Goal: Task Accomplishment & Management: Use online tool/utility

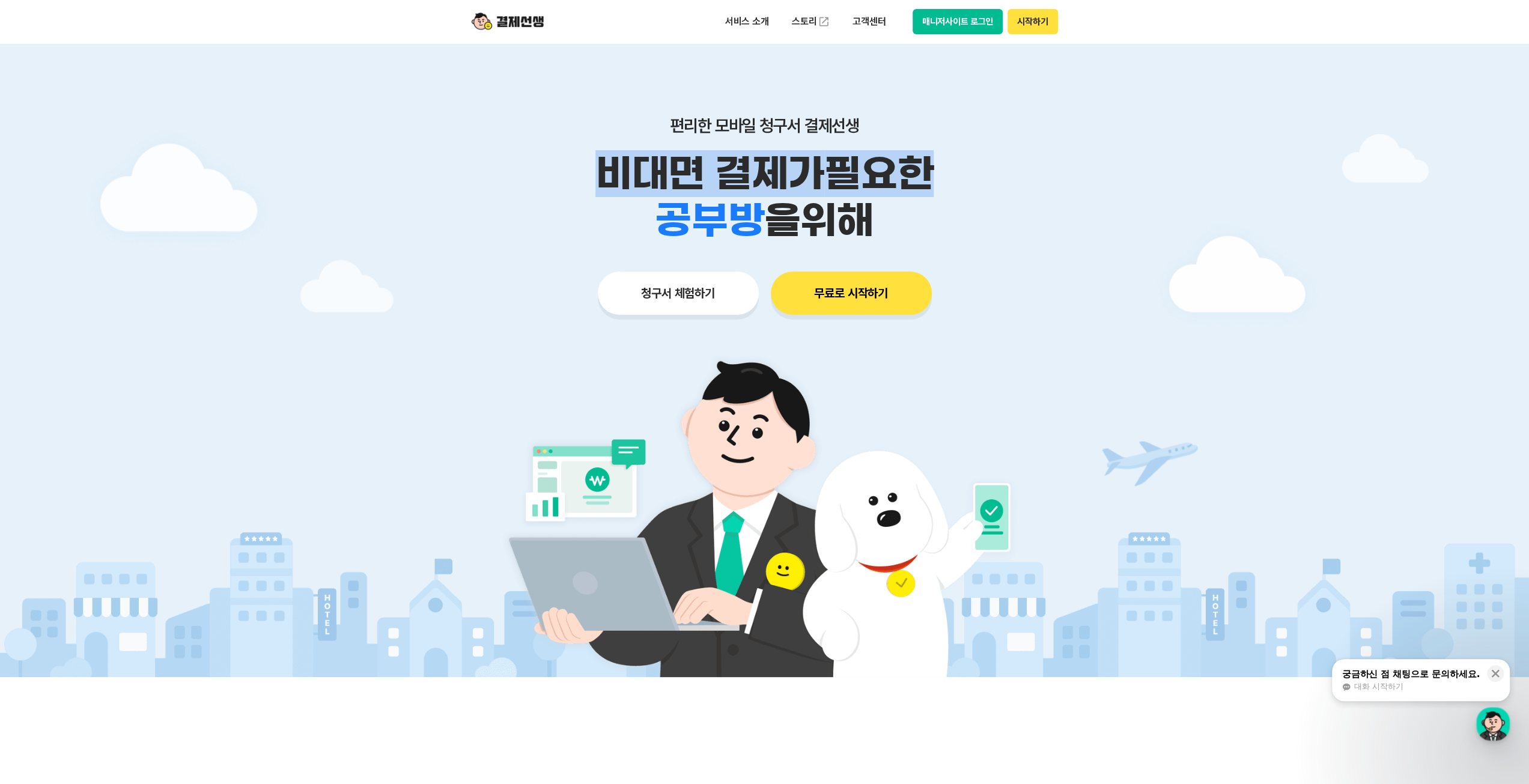
drag, startPoint x: 573, startPoint y: 159, endPoint x: 924, endPoint y: 188, distance: 352.2
click at [924, 188] on p "비대면 결제가 필요한" at bounding box center [764, 173] width 615 height 47
drag, startPoint x: 642, startPoint y: 220, endPoint x: 884, endPoint y: 229, distance: 242.2
click at [884, 229] on div "학원 공부방 호텔 쇼핑몰 병원 배달 보험사 항공사 골프장 을 위해" at bounding box center [764, 220] width 615 height 47
click at [1015, 223] on div "학원 공부방 호텔 쇼핑몰 병원 배달 보험사 항공사 골프장 을 위해" at bounding box center [764, 220] width 615 height 47
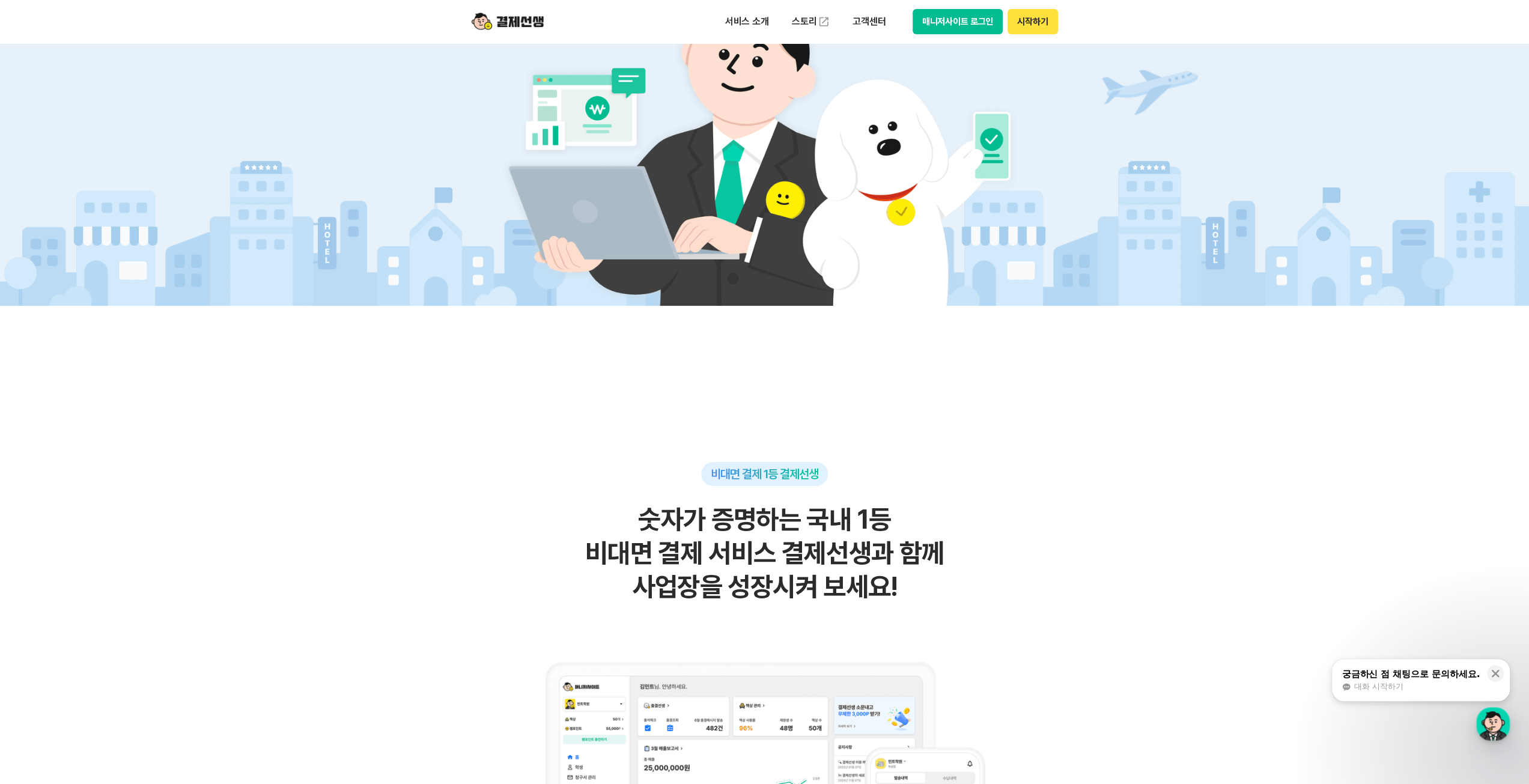
scroll to position [481, 0]
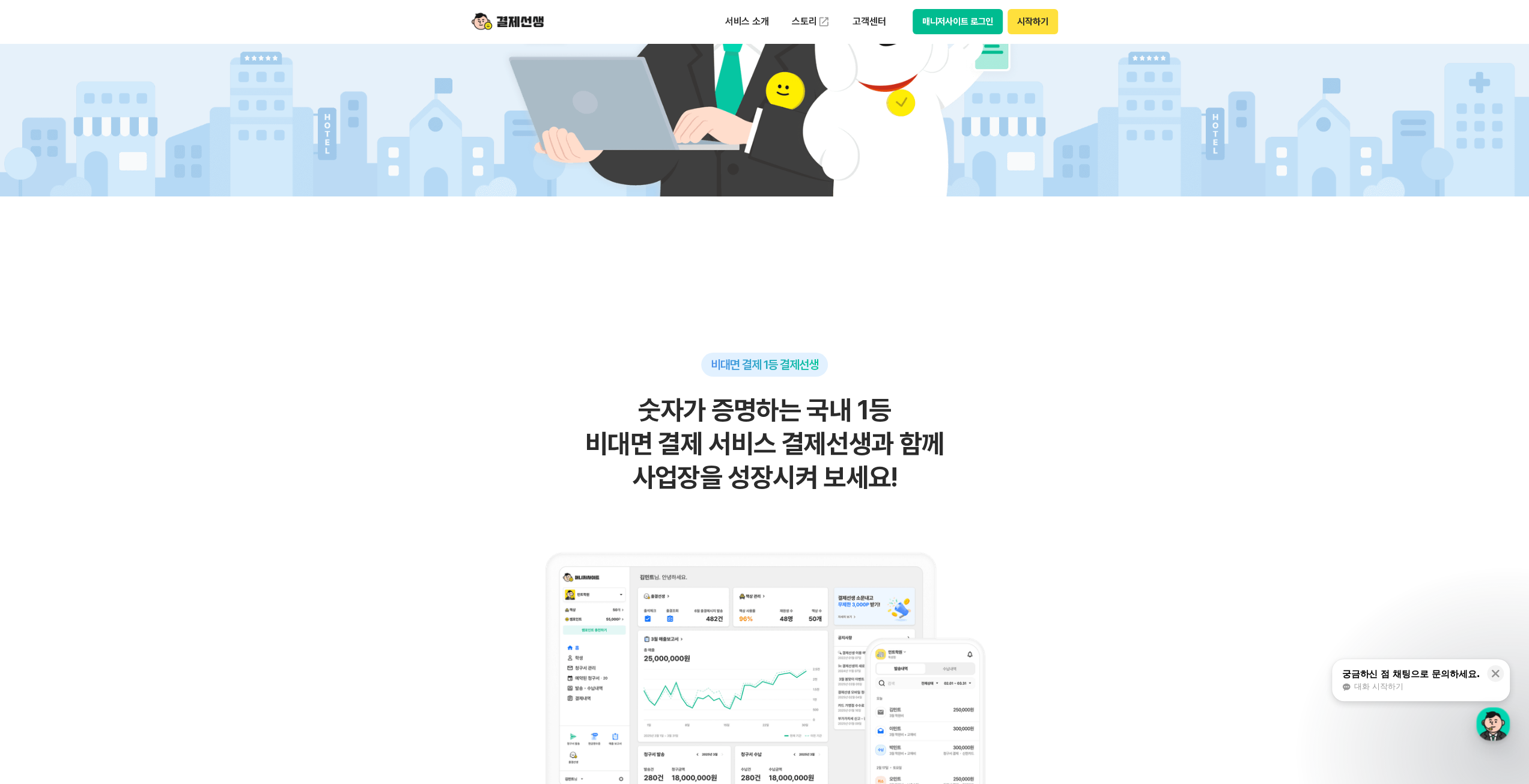
drag, startPoint x: 648, startPoint y: 418, endPoint x: 933, endPoint y: 473, distance: 290.3
click at [933, 473] on h2 "숫자가 증명하는 국내 1등 비대면 결제 서비스 결제선생과 함께 사업장을 성장시켜 보세요!" at bounding box center [765, 444] width 589 height 101
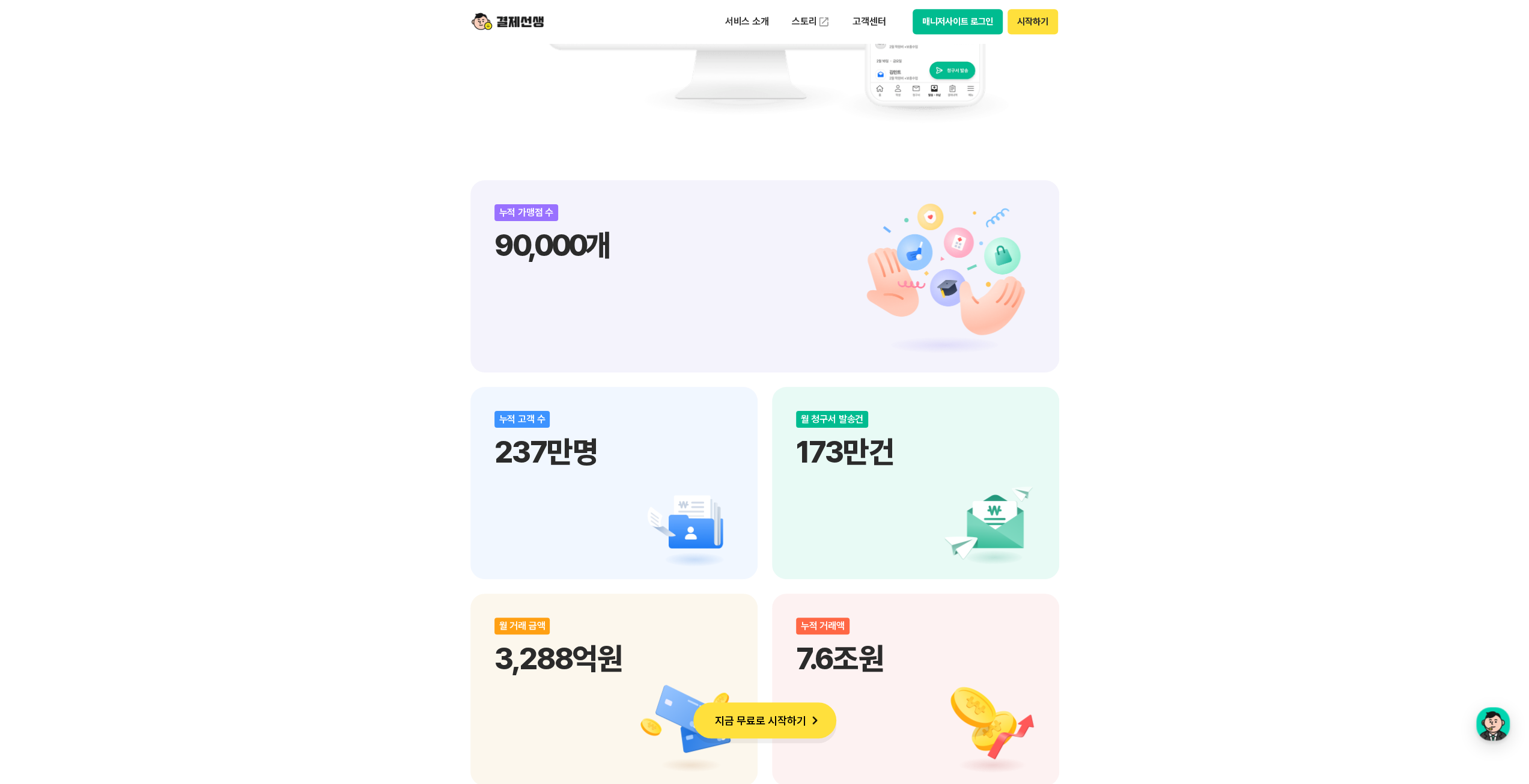
scroll to position [1261, 0]
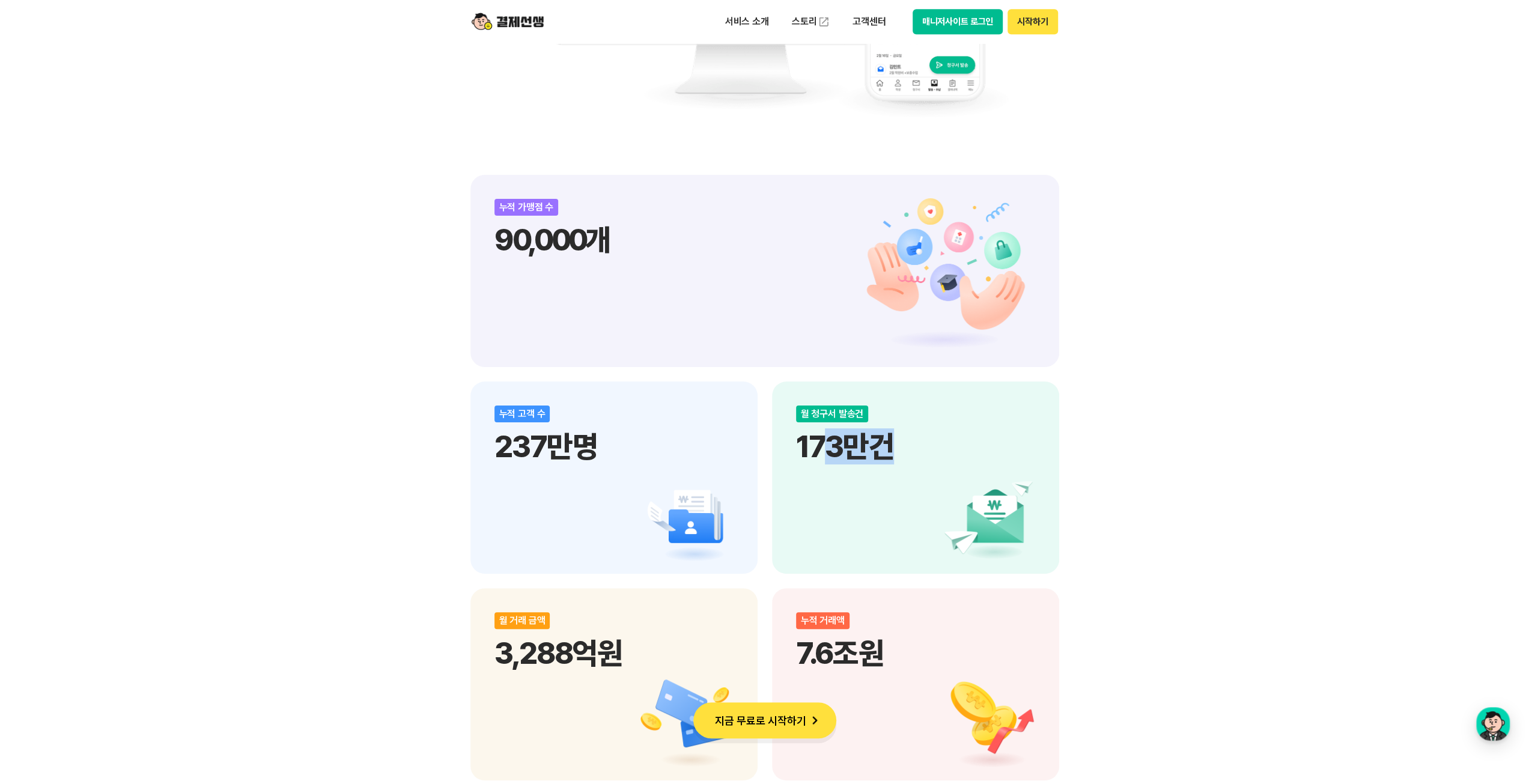
drag, startPoint x: 818, startPoint y: 462, endPoint x: 929, endPoint y: 469, distance: 111.2
click at [929, 469] on div "월 청구서 발송건 173만건" at bounding box center [915, 478] width 287 height 192
click at [953, 467] on div "월 청구서 발송건 173만건" at bounding box center [915, 478] width 287 height 192
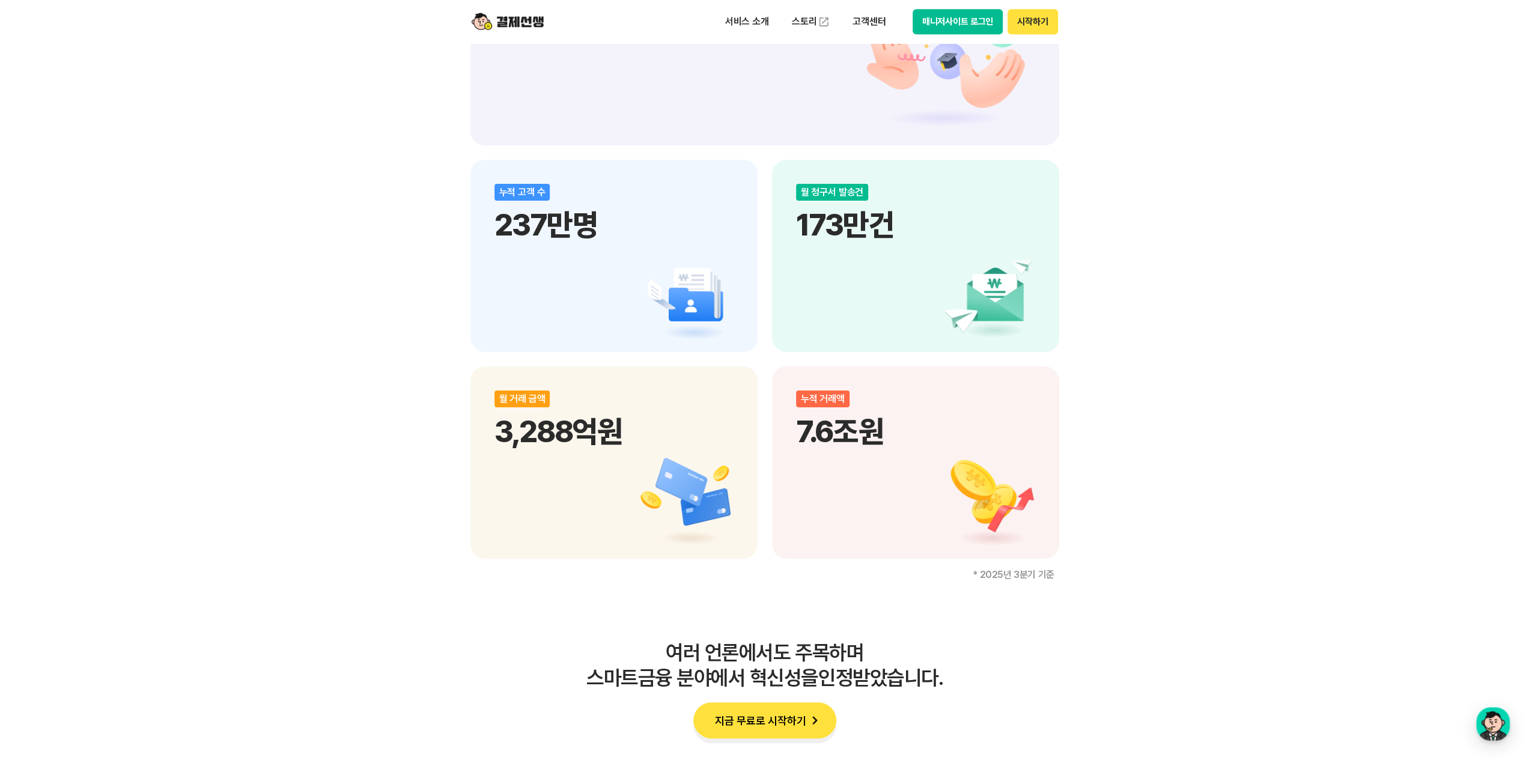
scroll to position [1621, 0]
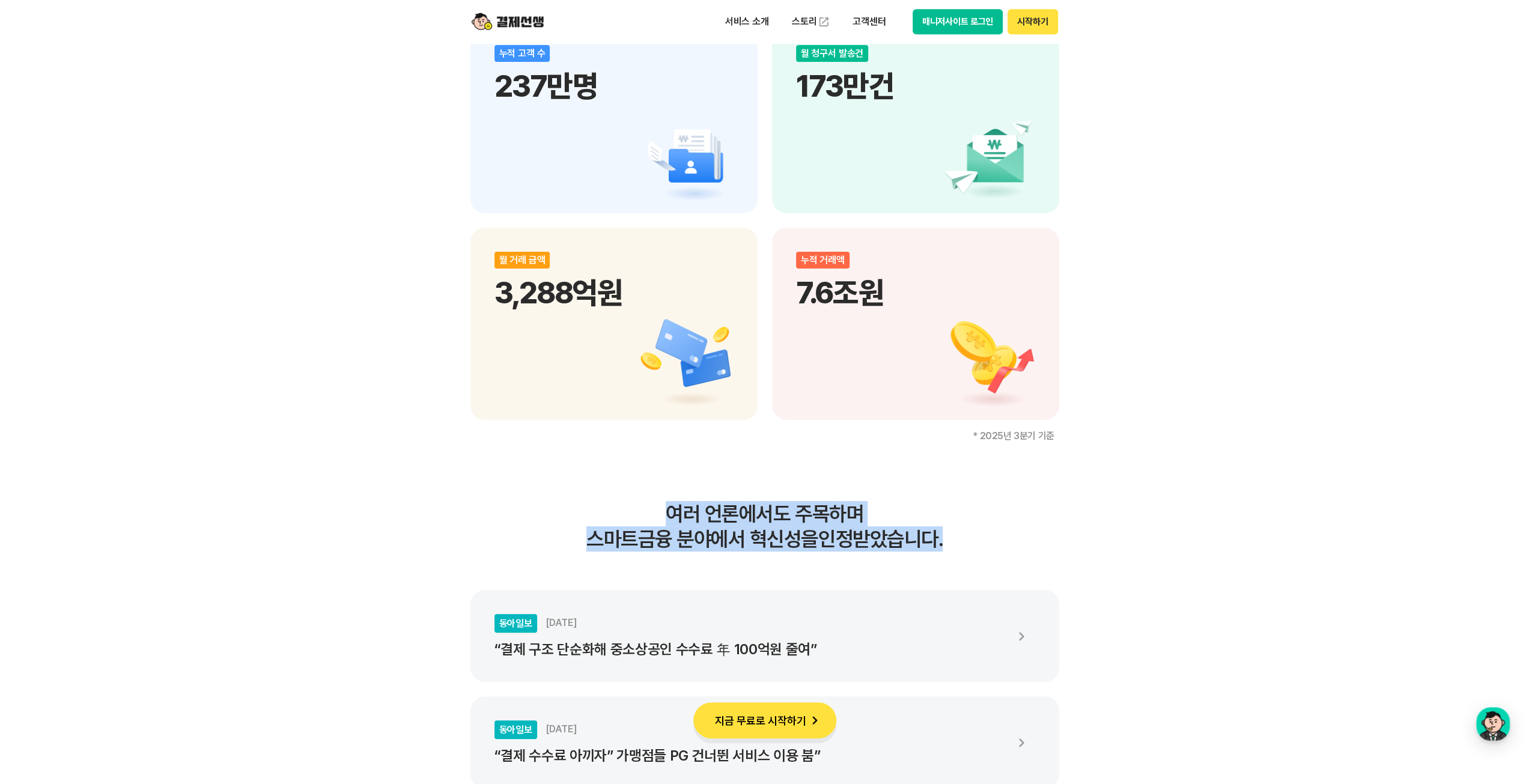
drag, startPoint x: 663, startPoint y: 516, endPoint x: 975, endPoint y: 541, distance: 313.0
click at [975, 541] on h3 "여러 언론에서도 주목하며 스마트금융 분야에서 혁신성을 인정받았습니다." at bounding box center [765, 526] width 589 height 50
click at [1000, 535] on h3 "여러 언론에서도 주목하며 스마트금융 분야에서 혁신성을 인정받았습니다." at bounding box center [765, 526] width 589 height 50
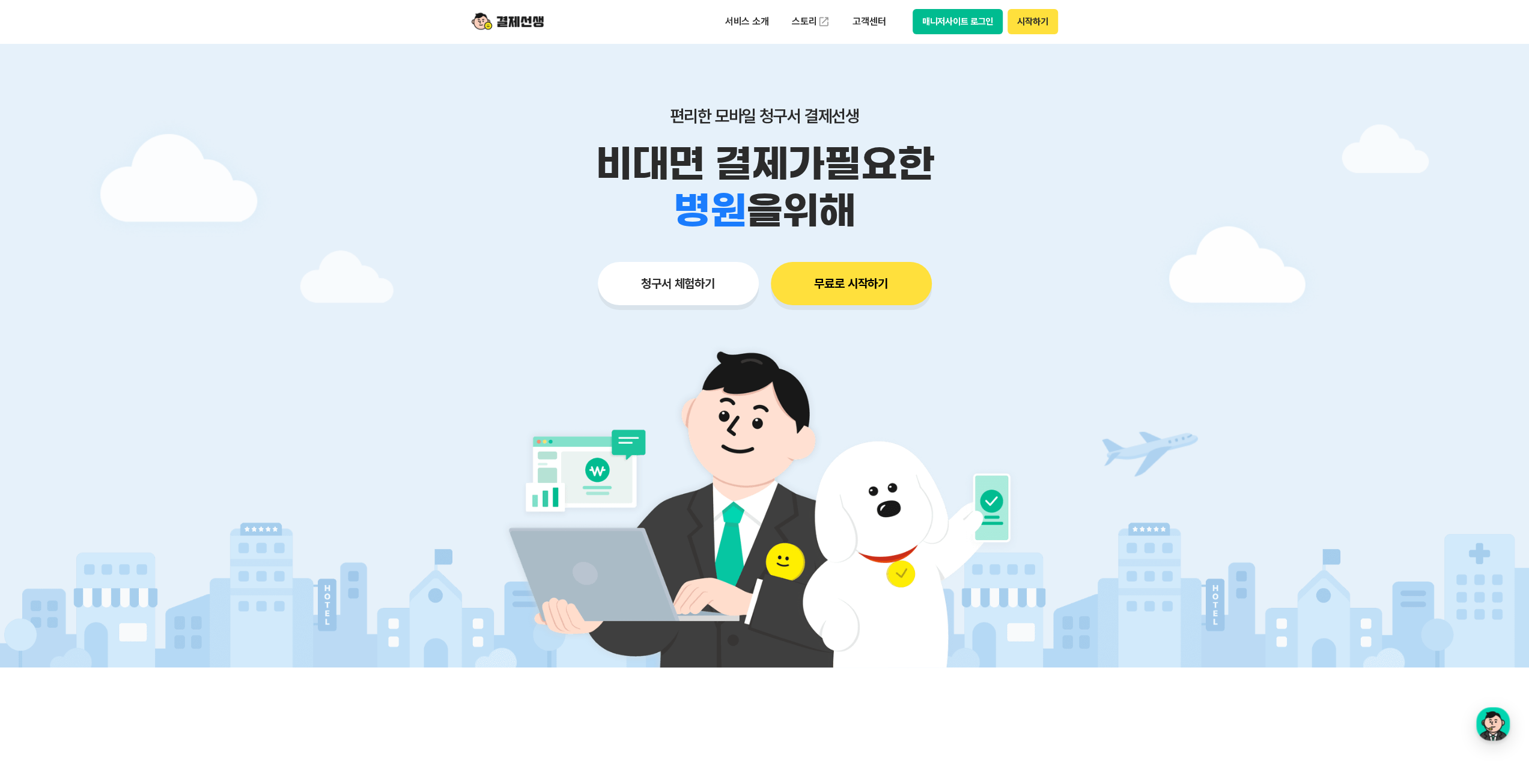
scroll to position [0, 0]
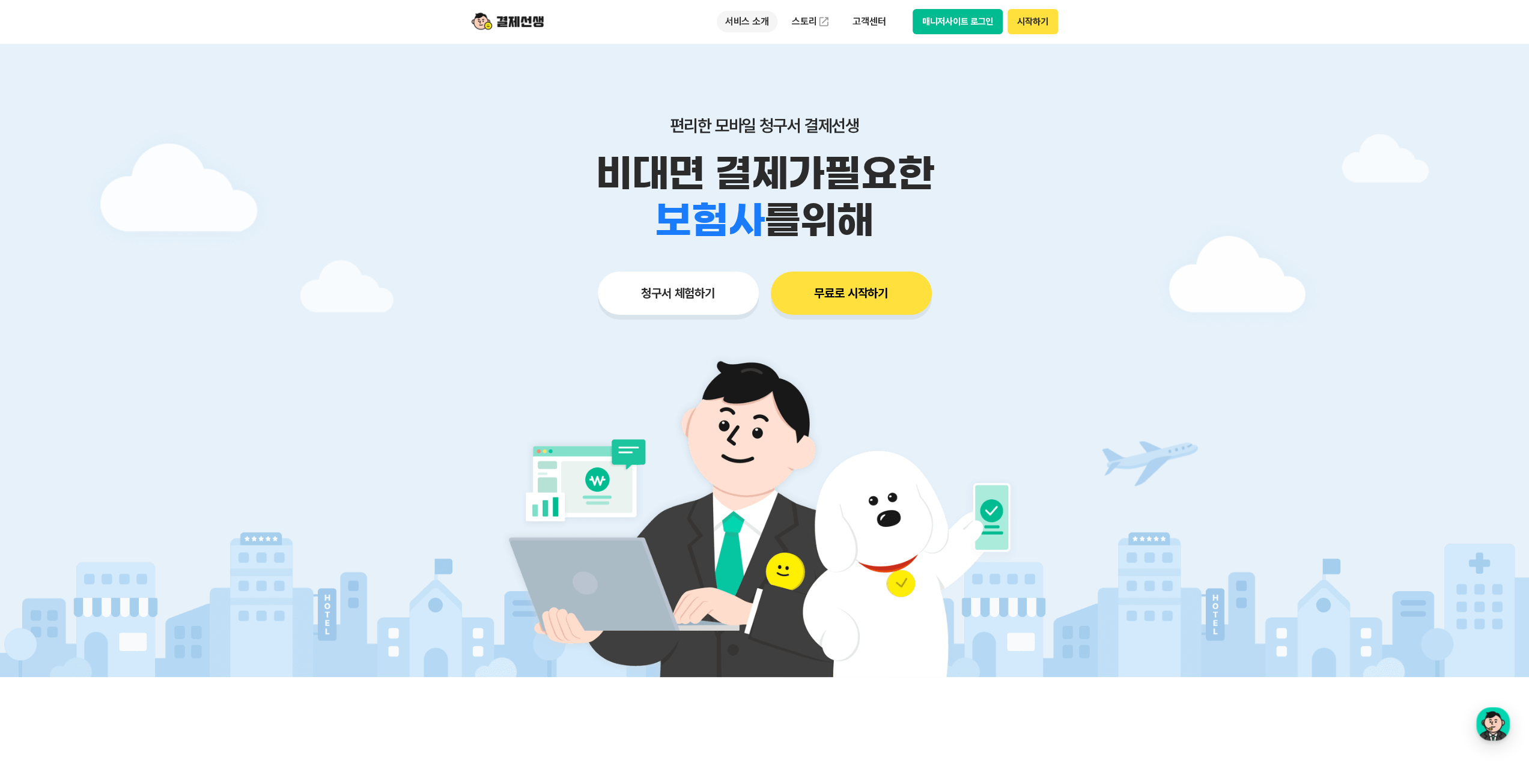
click at [750, 25] on p "서비스 소개" at bounding box center [747, 21] width 61 height 21
click at [1040, 24] on button "시작하기" at bounding box center [1032, 21] width 50 height 25
drag, startPoint x: 599, startPoint y: 182, endPoint x: 800, endPoint y: 168, distance: 201.5
click at [800, 168] on p "비대면 결제가 필요한" at bounding box center [764, 173] width 615 height 47
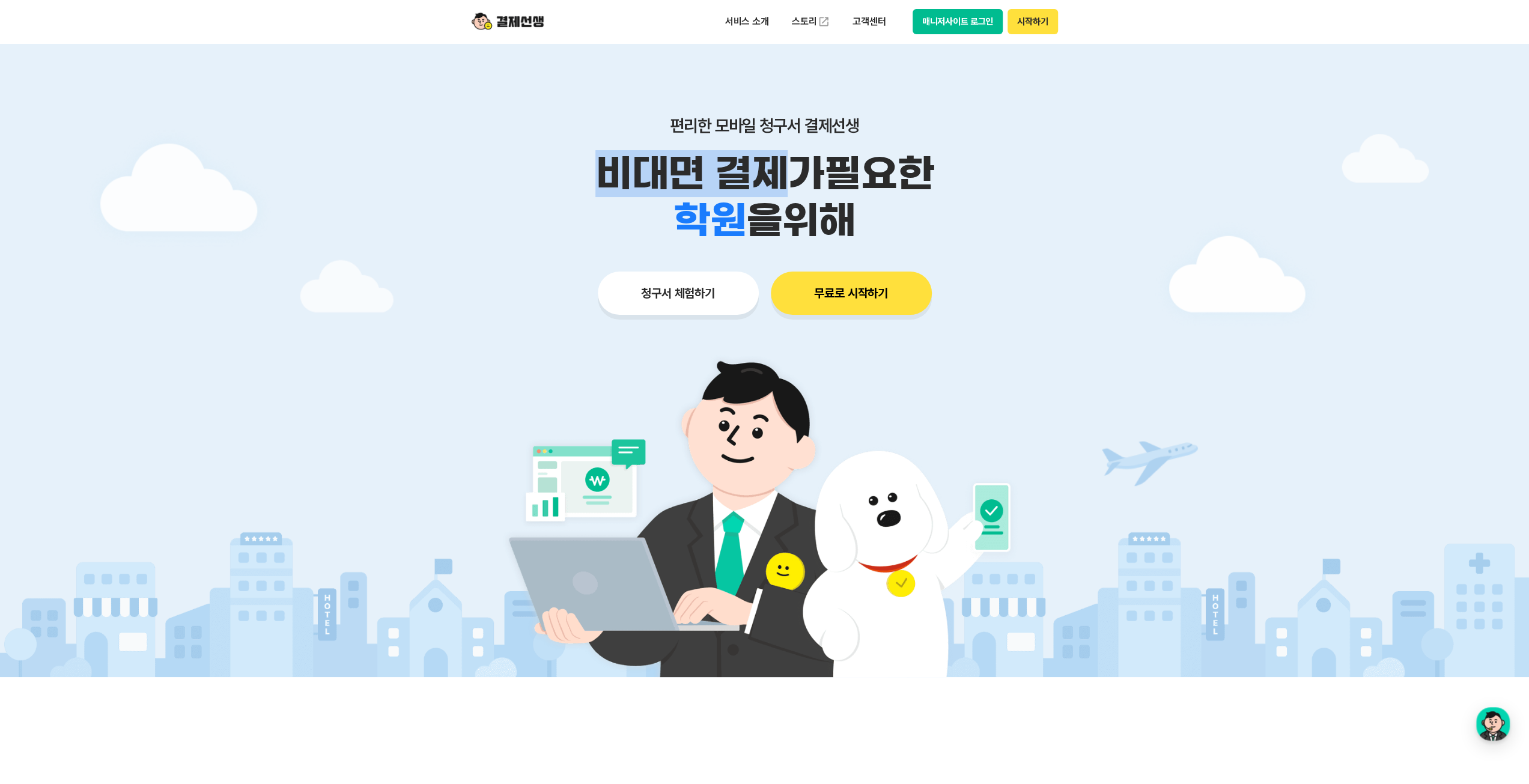
click at [693, 295] on button "청구서 체험하기" at bounding box center [679, 293] width 161 height 43
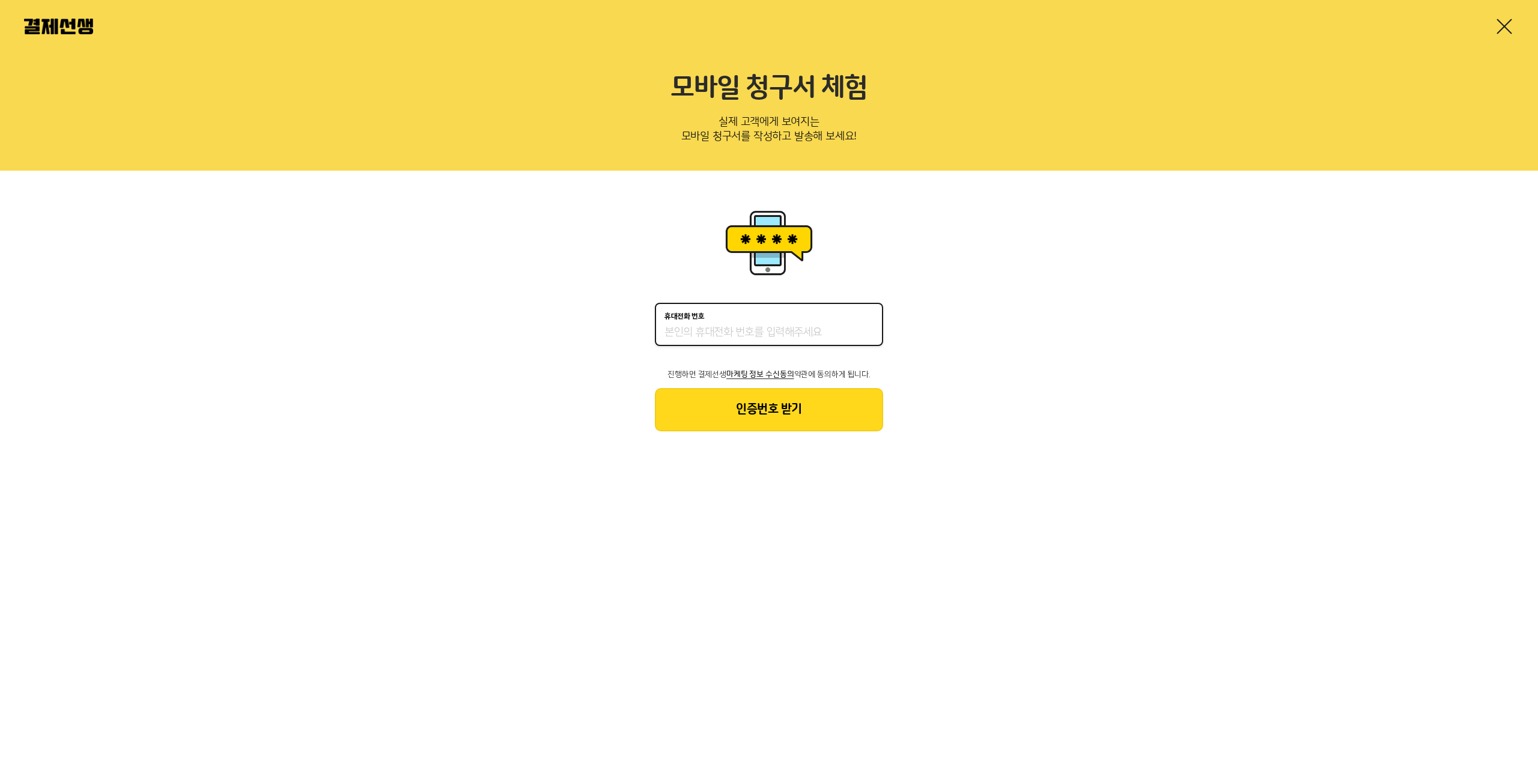
click at [729, 338] on input "휴대전화 번호" at bounding box center [769, 332] width 209 height 14
type input "01093789777"
click at [794, 415] on button "인증번호 받기" at bounding box center [769, 410] width 229 height 43
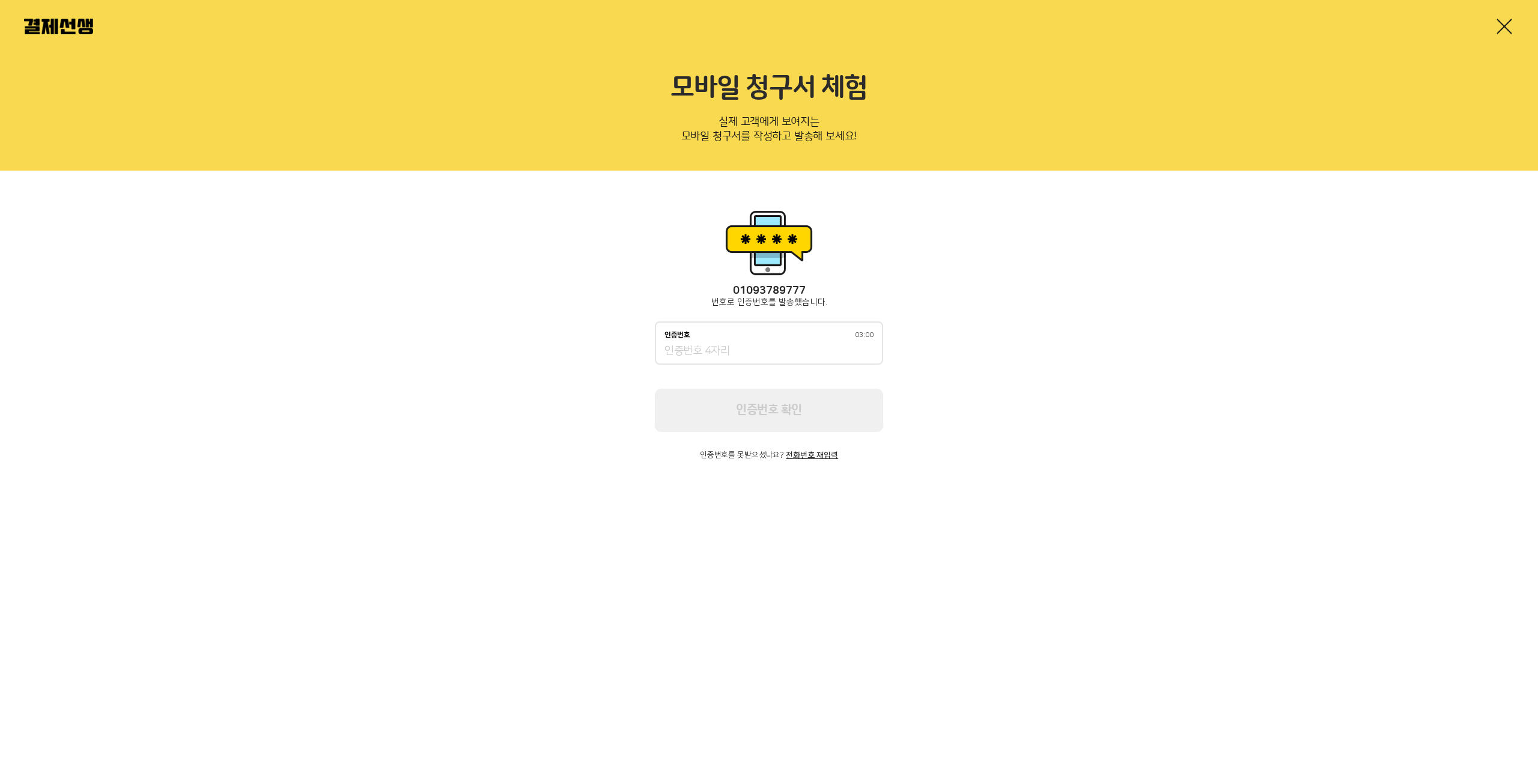
click at [711, 362] on div "인증번호 03:00" at bounding box center [769, 342] width 229 height 43
click at [710, 351] on input "인증번호 02:59" at bounding box center [769, 351] width 209 height 14
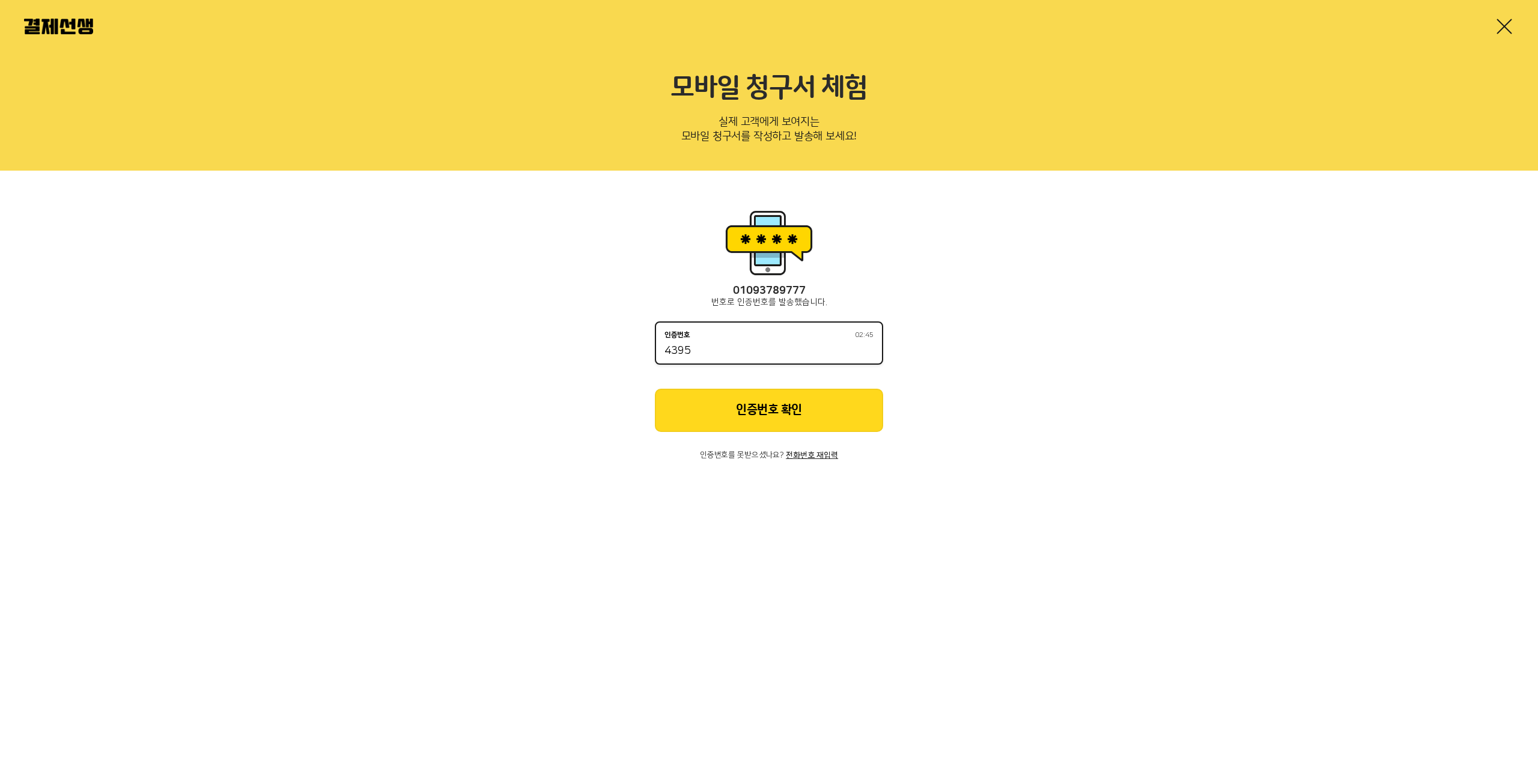
type input "4395"
click at [784, 433] on div "01093789777 번호로 인증번호를 발송했습니다. 인증번호 02:44 4395 인증번호 확인 인증번호를 못받으셨나요? 전화번호 재입력" at bounding box center [769, 372] width 229 height 175
click at [791, 410] on button "인증번호 확인" at bounding box center [769, 410] width 229 height 43
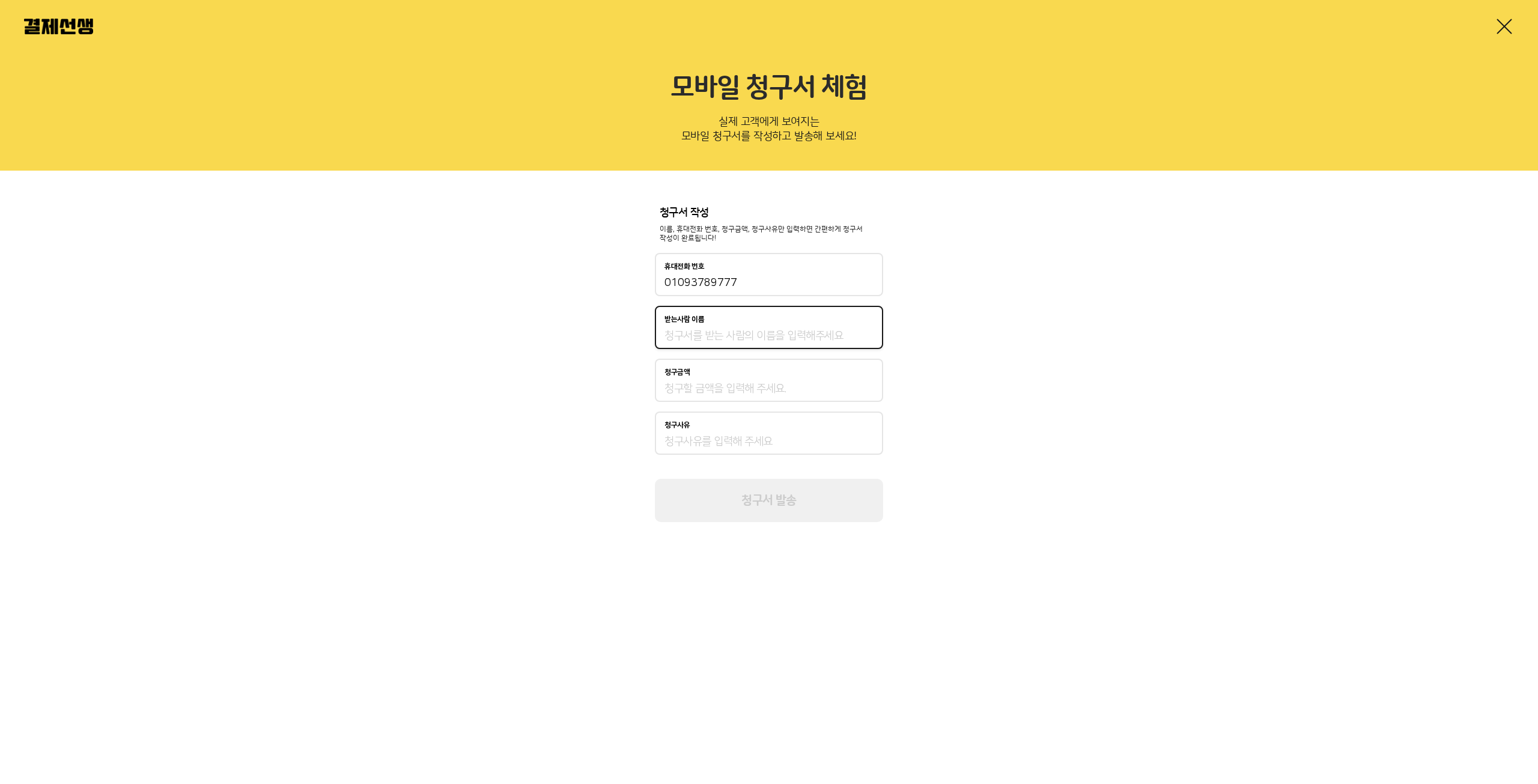
click at [701, 339] on input "받는사람 이름" at bounding box center [769, 335] width 209 height 14
type input "g"
type input "현동일"
click at [714, 389] on input "청구금액" at bounding box center [769, 388] width 209 height 14
click at [729, 438] on label "청구사유" at bounding box center [769, 433] width 209 height 26
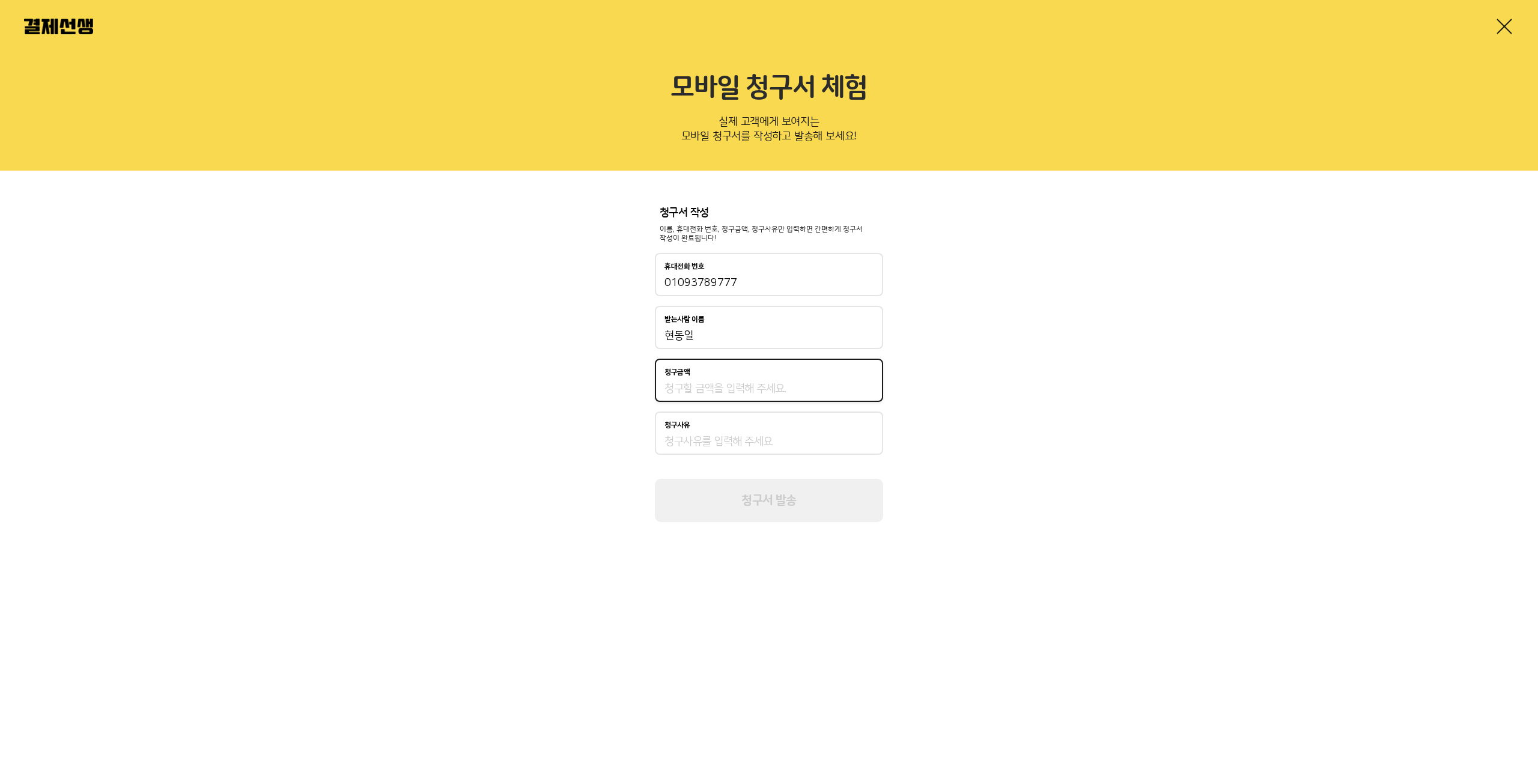
click at [729, 438] on input "청구사유" at bounding box center [769, 441] width 209 height 14
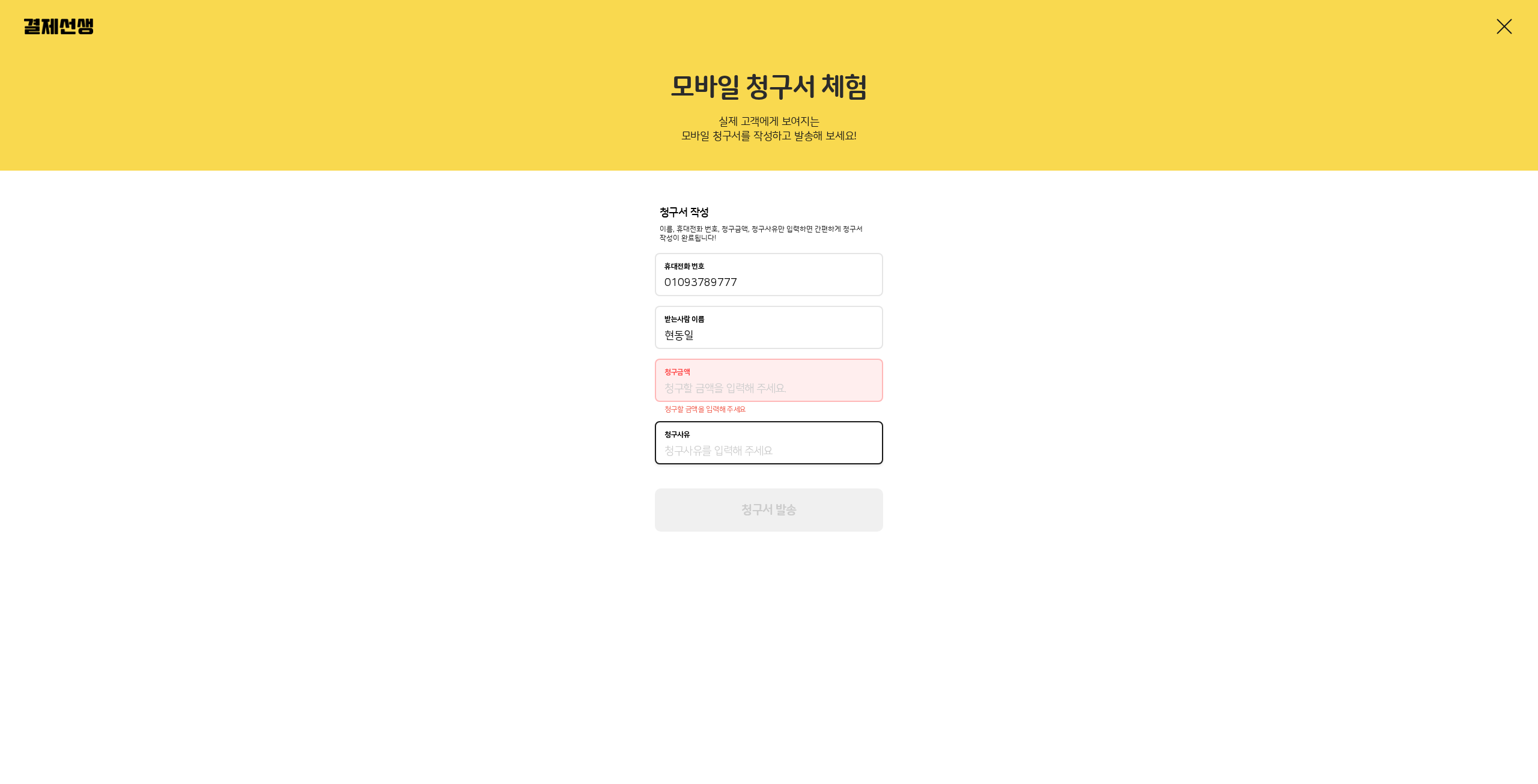
click at [687, 446] on input "청구사유" at bounding box center [769, 450] width 209 height 14
paste input "안녕하세요, 피규어원 입니다. A+ 페이지원 백수해적단 원피스/전액 LeaGue 샬롯 페로스페로 / 전액 A+ 사사키 백수해적단 원피스/전액 …"
type input "안녕하세요, 피규어원 입니다. A+ 페이지원 백수해적단 원피스/전액 LeaGue 샬롯 페로스페로 / 전액 A+ 사사키 백수해적단 원피스/전액 …"
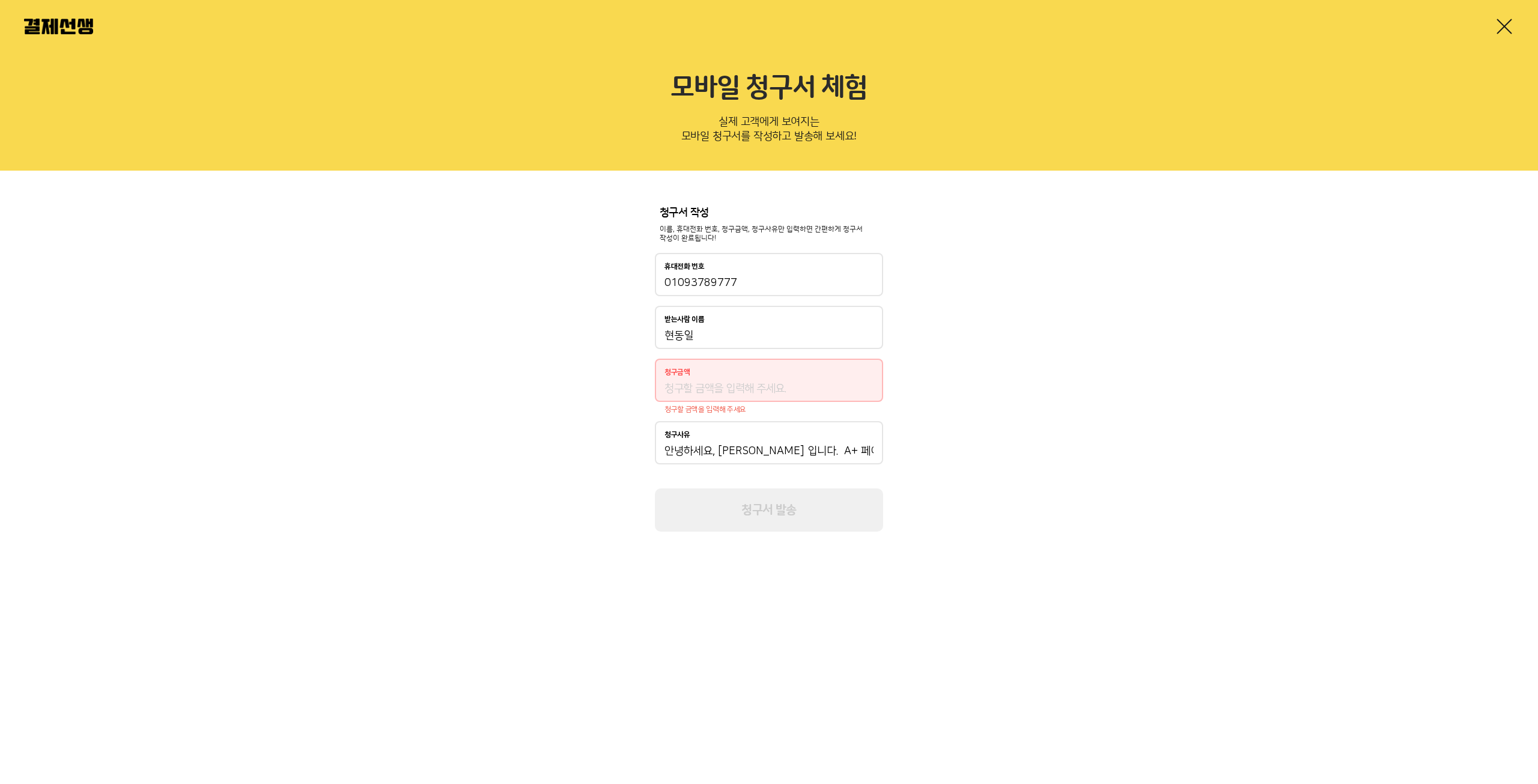
click at [698, 385] on input "청구금액" at bounding box center [769, 388] width 209 height 14
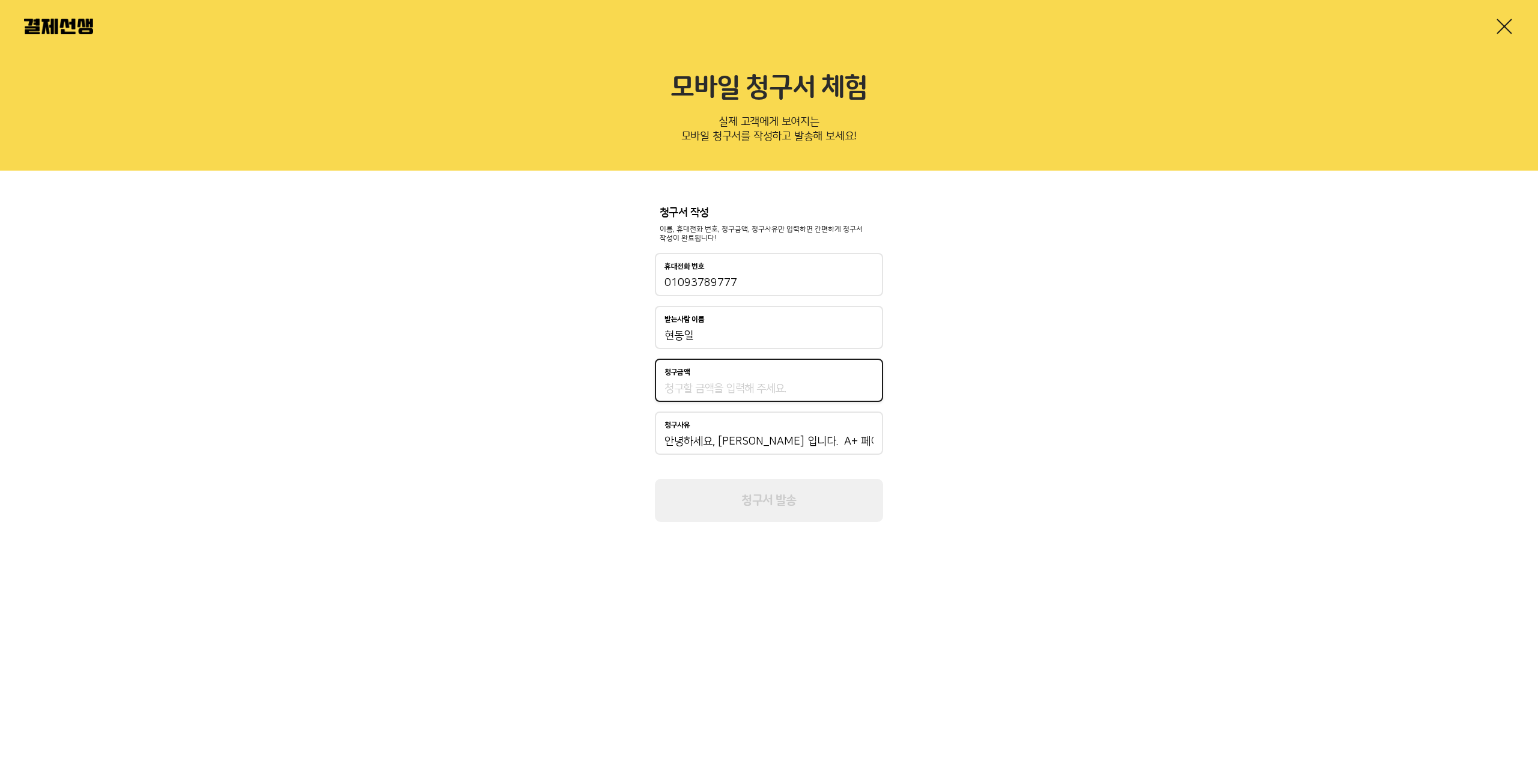
paste input "23,100"
type input "23,100"
click at [755, 436] on input "안녕하세요, 피규어원 입니다. A+ 페이지원 백수해적단 원피스/전액 LeaGue 샬롯 페로스페로 / 전액 A+ 사사키 백수해적단 원피스/전액 …" at bounding box center [769, 441] width 209 height 14
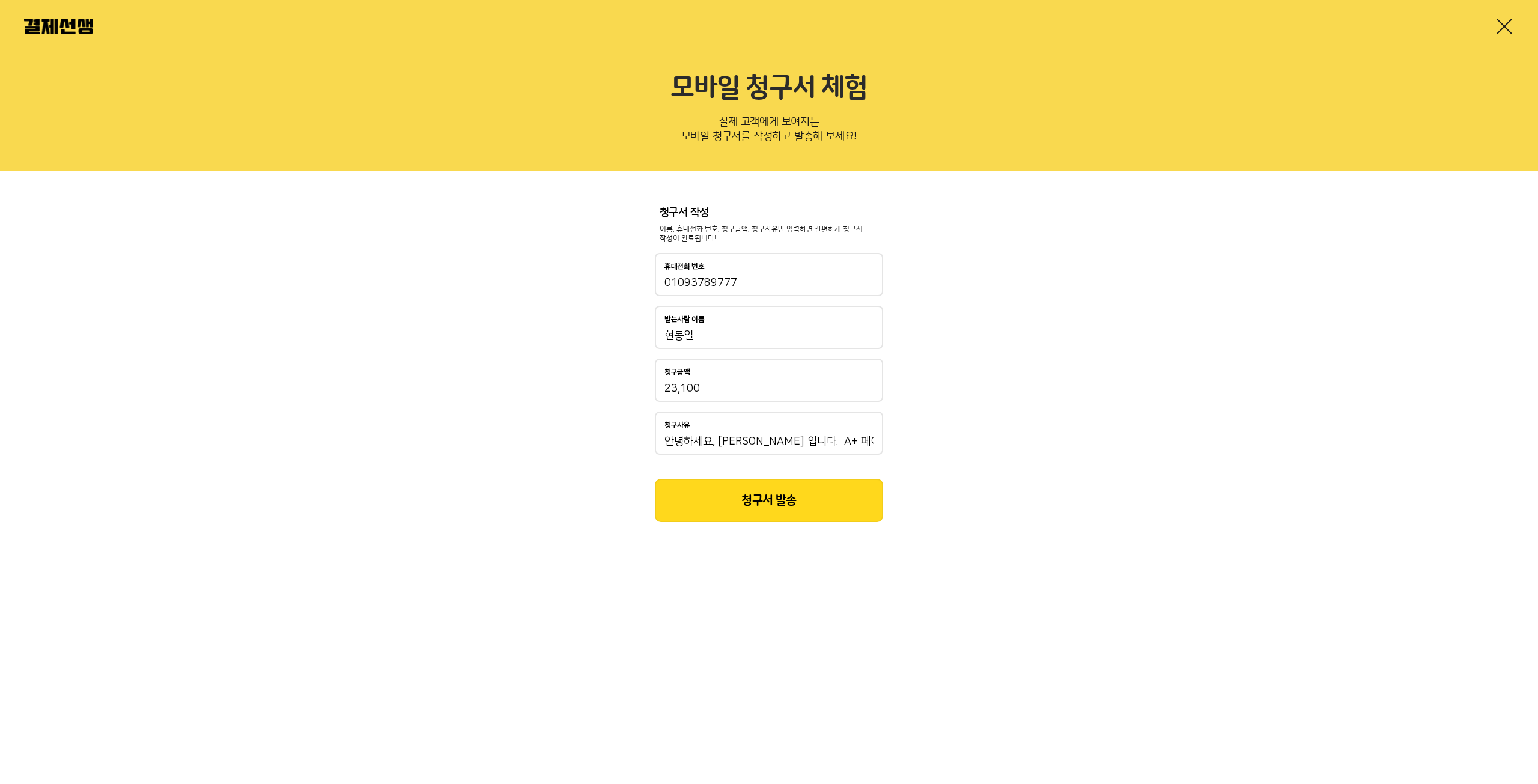
drag, startPoint x: 794, startPoint y: 433, endPoint x: 587, endPoint y: 439, distance: 207.1
click at [587, 439] on div "청구서 작성 이름, 휴대전화 번호, 청구금액, 청구사유만 입력하면 간편하게 청구서 작성이 완료됩니다! 휴대전화 번호 01093789777 받는…" at bounding box center [769, 365] width 1538 height 388
drag, startPoint x: 753, startPoint y: 437, endPoint x: 962, endPoint y: 440, distance: 209.0
click at [977, 439] on div "청구서 작성 이름, 휴대전화 번호, 청구금액, 청구사유만 입력하면 간편하게 청구서 작성이 완료됩니다! 휴대전화 번호 01093789777 받는…" at bounding box center [769, 365] width 1538 height 388
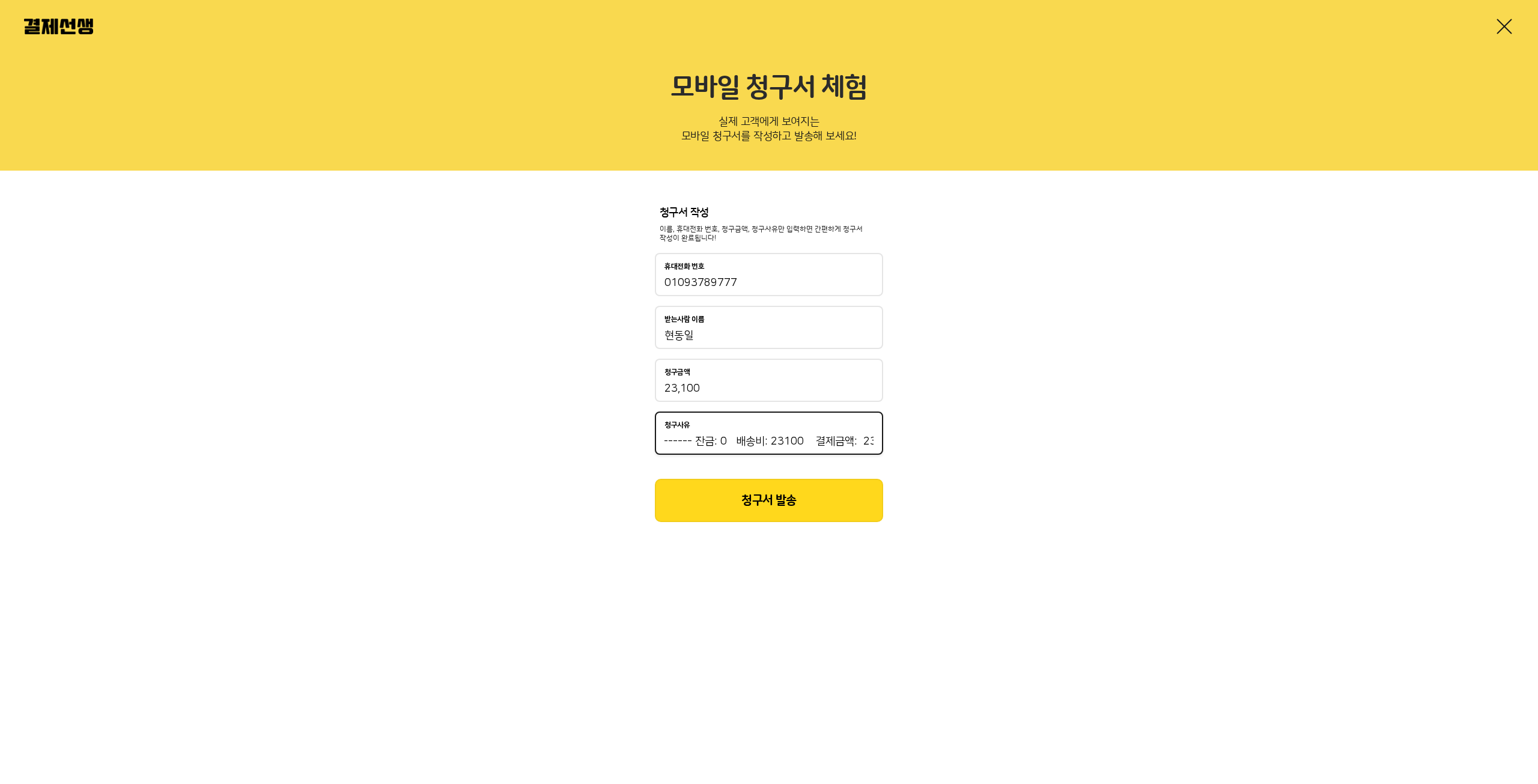
click at [780, 440] on input "안녕하세요, 피규어원 입니다. A+ 페이지원 백수해적단 원피스/전액 LeaGue 샬롯 페로스페로 / 전액 A+ 사사키 백수해적단 원피스/전액 …" at bounding box center [769, 441] width 209 height 14
click at [811, 438] on input "안녕하세요, 피규어원 입니다. A+ 페이지원 백수해적단 원피스/전액 LeaGue 샬롯 페로스페로 / 전액 A+ 사사키 백수해적단 원피스/전액 …" at bounding box center [769, 441] width 209 height 14
drag, startPoint x: 838, startPoint y: 442, endPoint x: 788, endPoint y: 438, distance: 50.2
click at [775, 440] on input "안녕하세요, 피규어원 입니다. A+ 페이지원 백수해적단 원피스/전액 LeaGue 샬롯 페로스페로 / 전액 A+ 사사키 백수해적단 원피스/전액 …" at bounding box center [769, 441] width 209 height 14
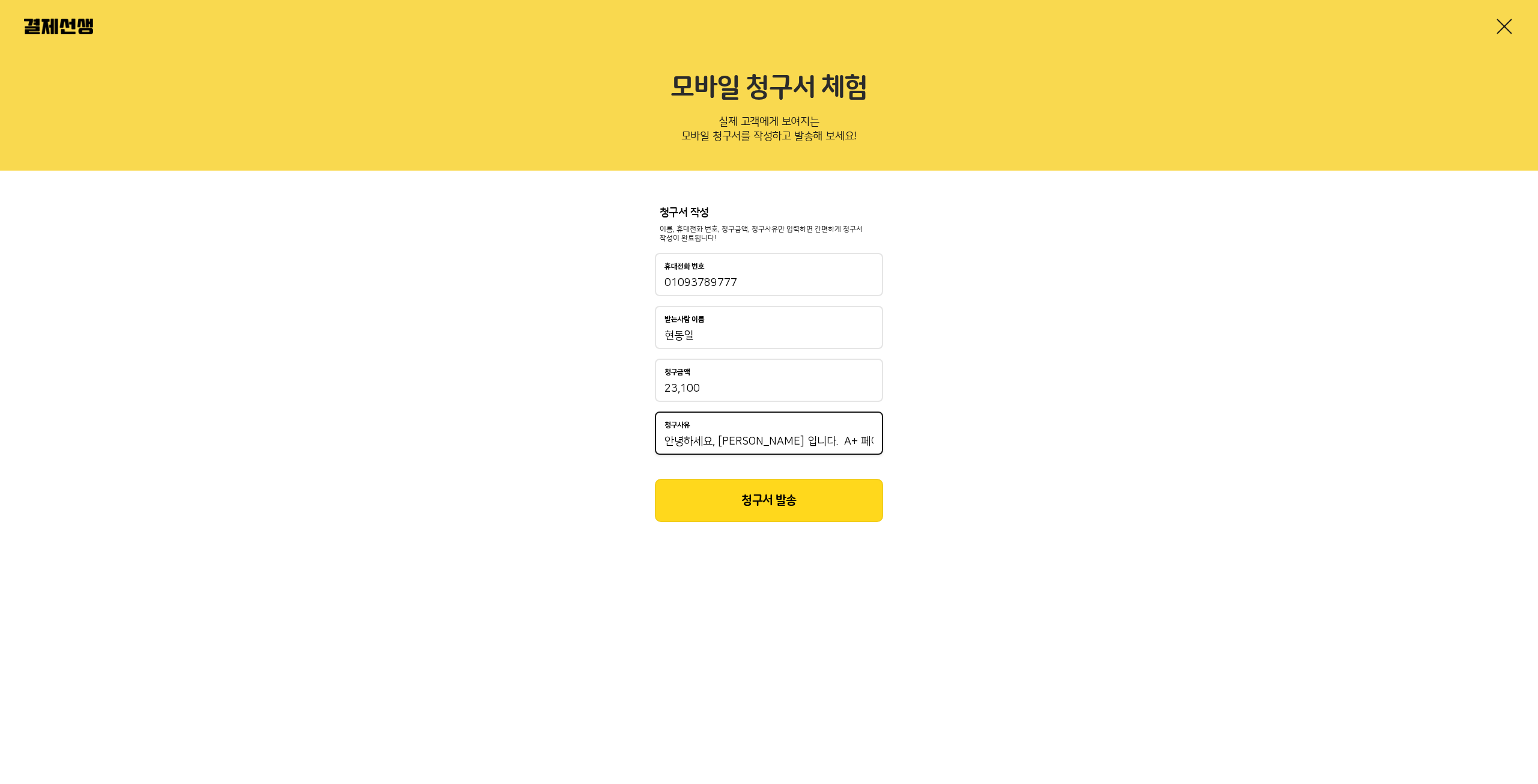
click at [836, 439] on input "안녕하세요, 피규어원 입니다. A+ 페이지원 백수해적단 원피스/전액 LeaGue 샬롯 페로스페로 / 전액 A+ 사사키 백수해적단 원피스/전액 …" at bounding box center [769, 441] width 209 height 14
click at [836, 443] on input "안녕하세요, 피규어원 입니다. A+ 페이지원 백수해적단 원피스/전액 LeaGue 샬롯 페로스페로 / 전액 A+ 사사키 백수해적단 원피스/전액 …" at bounding box center [769, 441] width 209 height 14
click at [877, 440] on div "청구사유 안녕하세요, 피규어원 입니다. A+ 페이지원 백수해적단 원피스/전액 LeaGue 샬롯 페로스페로 / 전액 A+ 사사키 백수해적단 원피…" at bounding box center [769, 433] width 229 height 43
drag, startPoint x: 866, startPoint y: 440, endPoint x: 1070, endPoint y: 449, distance: 204.2
click at [1070, 449] on div "청구서 작성 이름, 휴대전화 번호, 청구금액, 청구사유만 입력하면 간편하게 청구서 작성이 완료됩니다! 휴대전화 번호 01093789777 받는…" at bounding box center [769, 365] width 1538 height 388
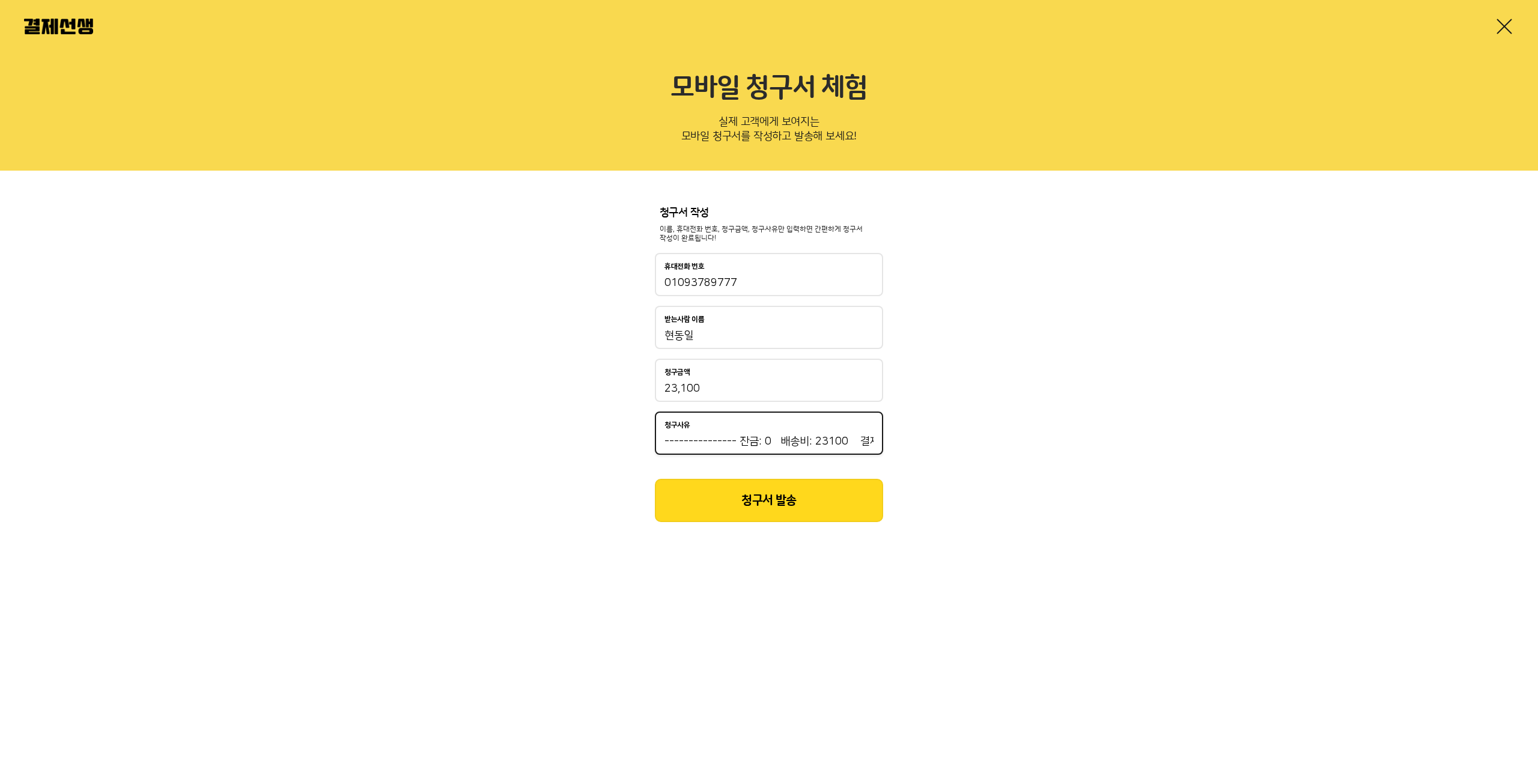
scroll to position [0, 857]
paste input "결제 후 문자 주시면 확인해 드리겠습니다. 잔금 기한은 7일입니다. /기간내 미결제시 예약금은 소멸되며,주문은 자동취소 될 수 있습니다./ 궁…"
type input "안녕하세요, 피규어원 입니다. A+ 페이지원 백수해적단 원피스/전액 LeaGue 샬롯 페로스페로 / 전액 A+ 사사키 백수해적단 원피스/전액 …"
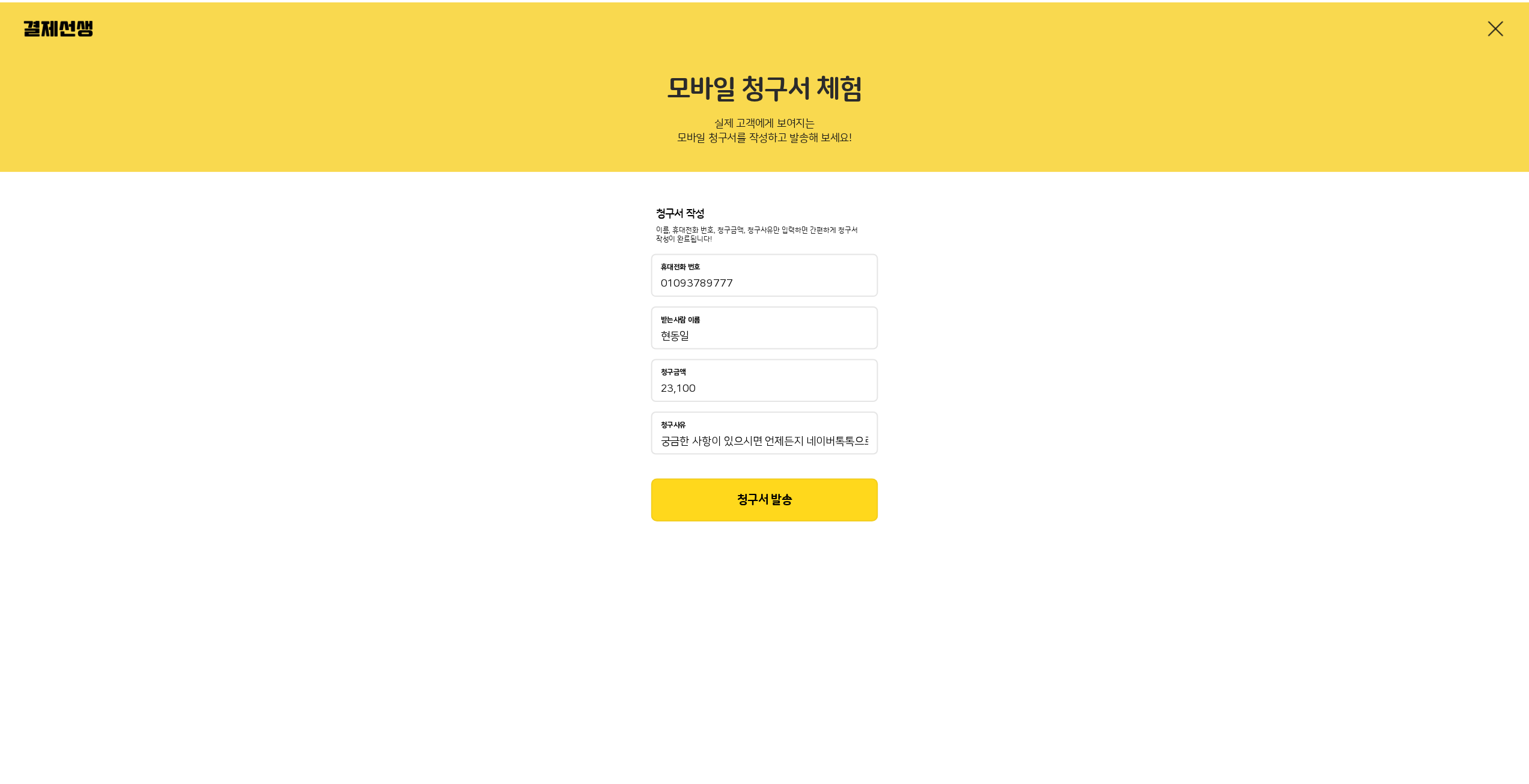
scroll to position [0, 0]
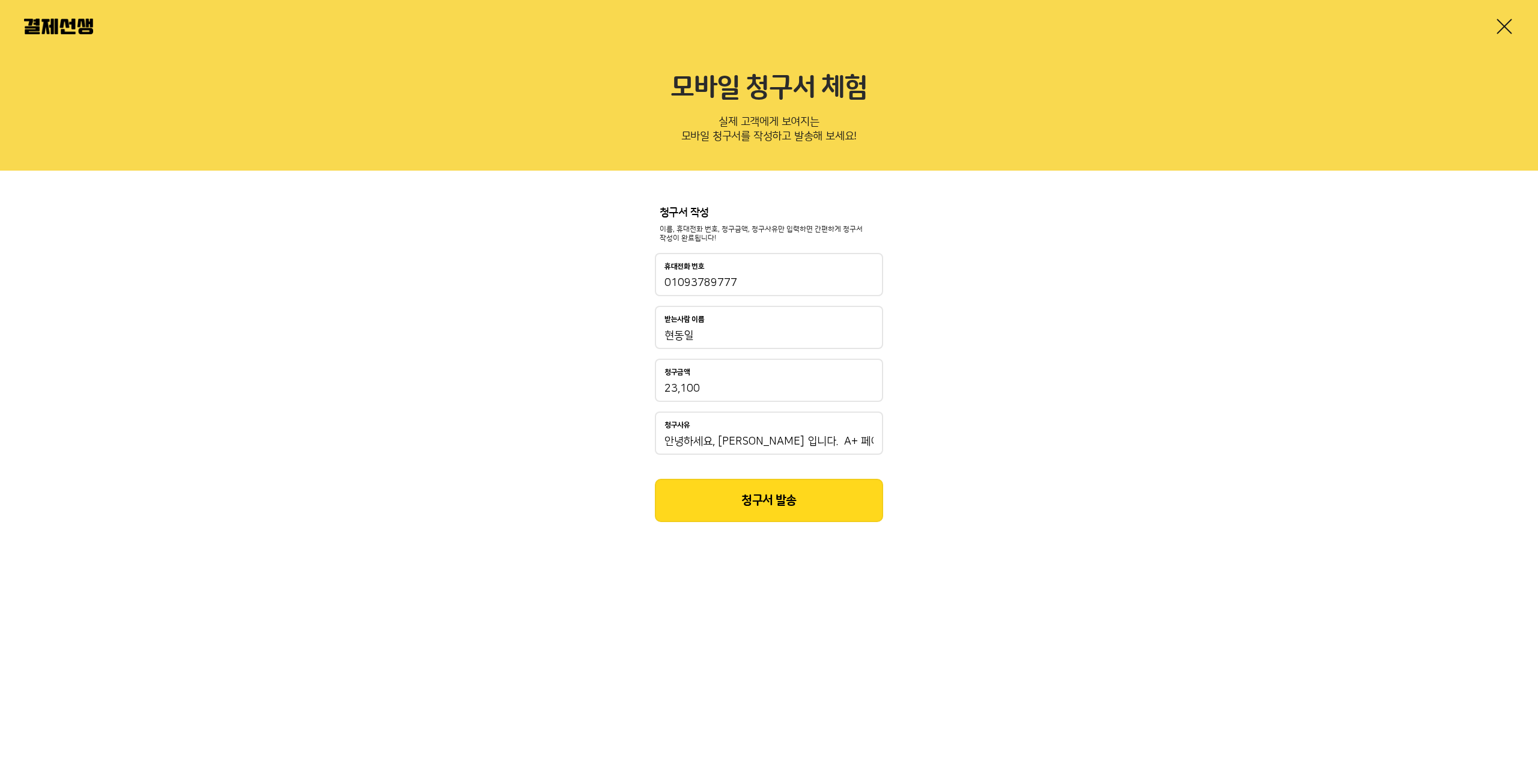
click at [778, 509] on button "청구서 발송" at bounding box center [769, 500] width 229 height 43
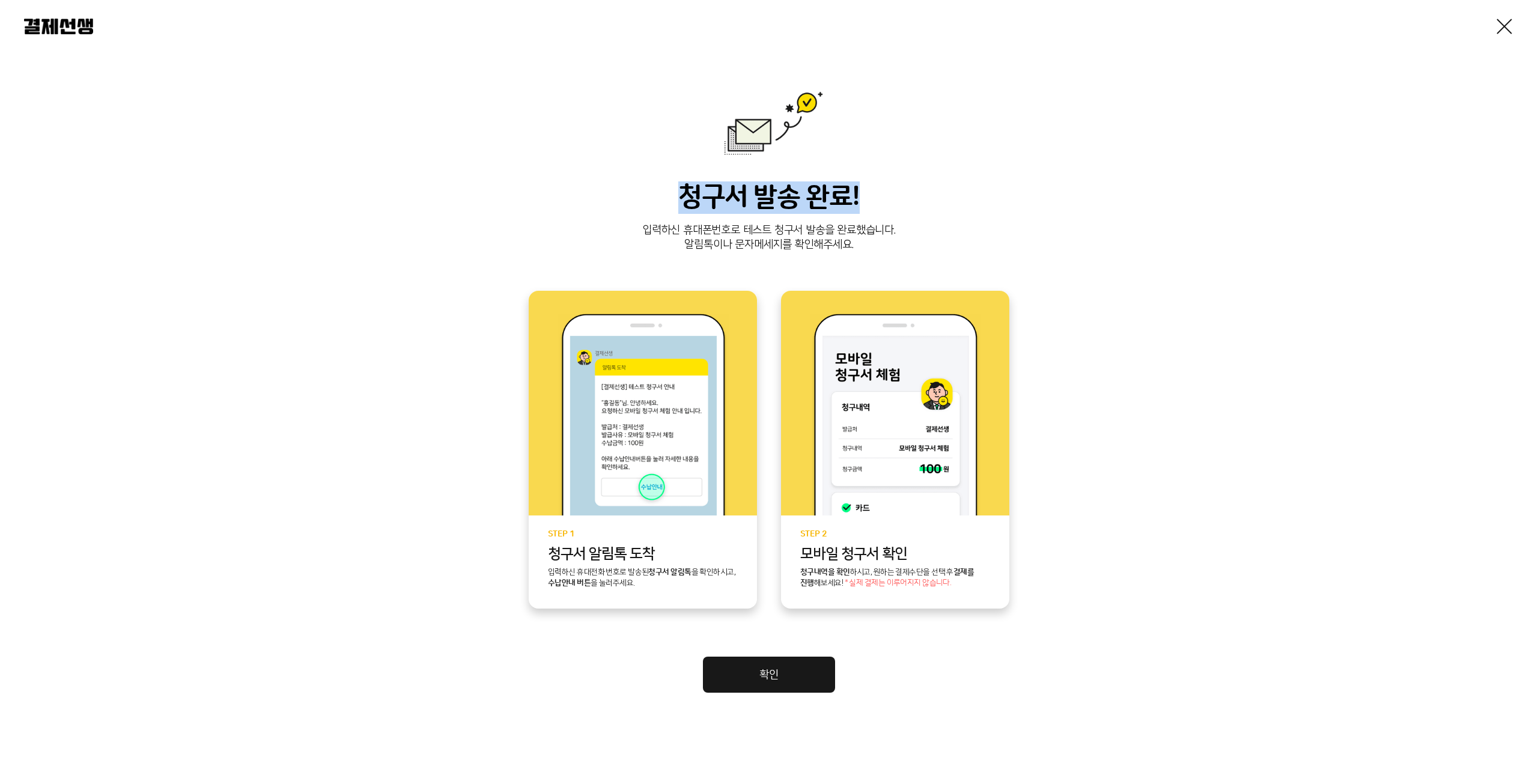
drag, startPoint x: 685, startPoint y: 194, endPoint x: 888, endPoint y: 205, distance: 203.3
click at [888, 205] on h3 "청구서 발송 완료!" at bounding box center [769, 197] width 1490 height 33
click at [783, 232] on p "입력하신 휴대폰번호로 테스트 청구서 발송을 완료했습니다. 알림톡이나 문자메세지를 확인해주세요." at bounding box center [769, 237] width 1490 height 29
drag, startPoint x: 637, startPoint y: 226, endPoint x: 876, endPoint y: 251, distance: 240.3
click at [876, 251] on p "입력하신 휴대폰번호로 테스트 청구서 발송을 완료했습니다. 알림톡이나 문자메세지를 확인해주세요." at bounding box center [769, 237] width 1490 height 29
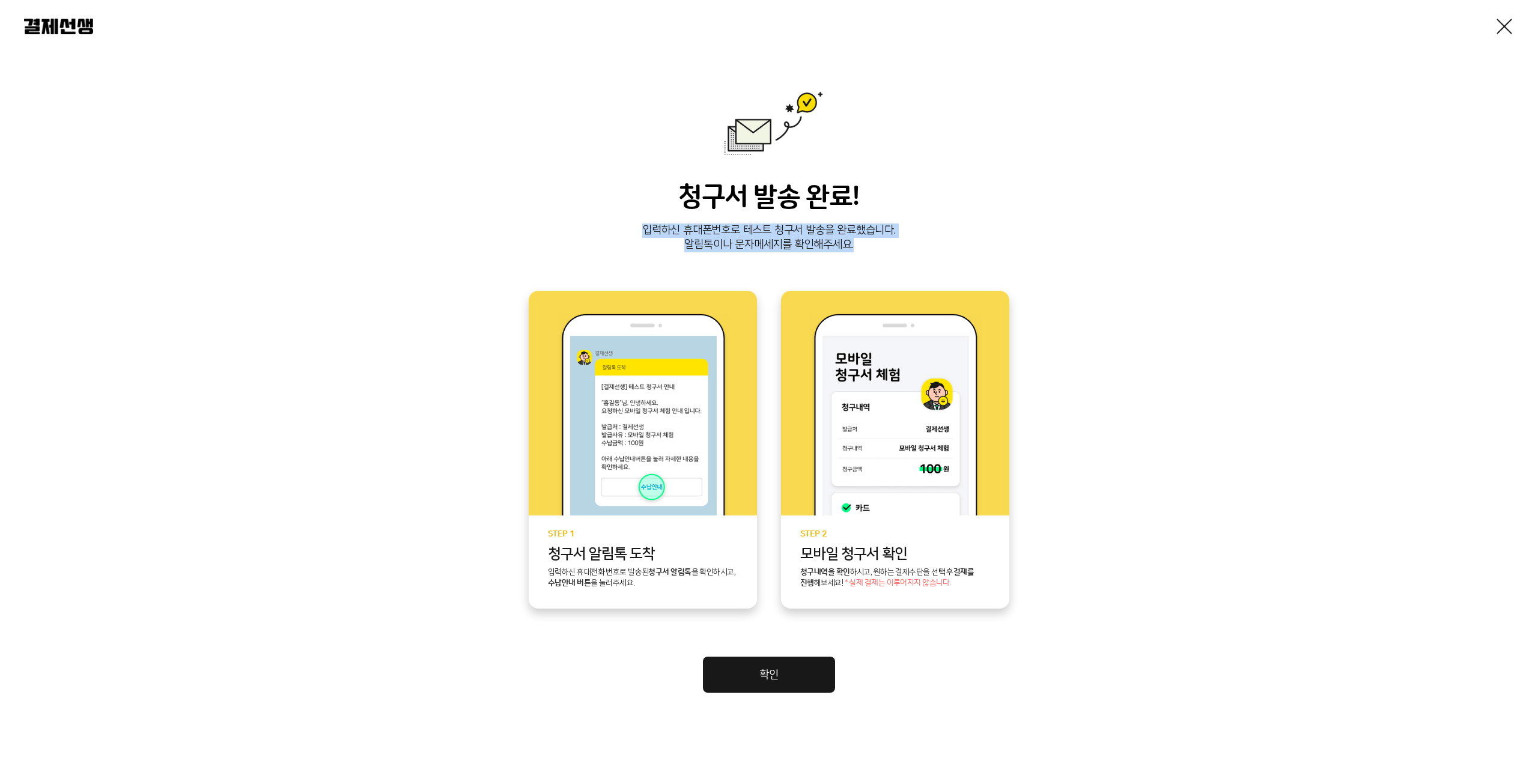
click at [910, 249] on p "입력하신 휴대폰번호로 테스트 청구서 발송을 완료했습니다. 알림톡이나 문자메세지를 확인해주세요." at bounding box center [769, 237] width 1490 height 29
click at [747, 667] on link "확인" at bounding box center [769, 674] width 132 height 36
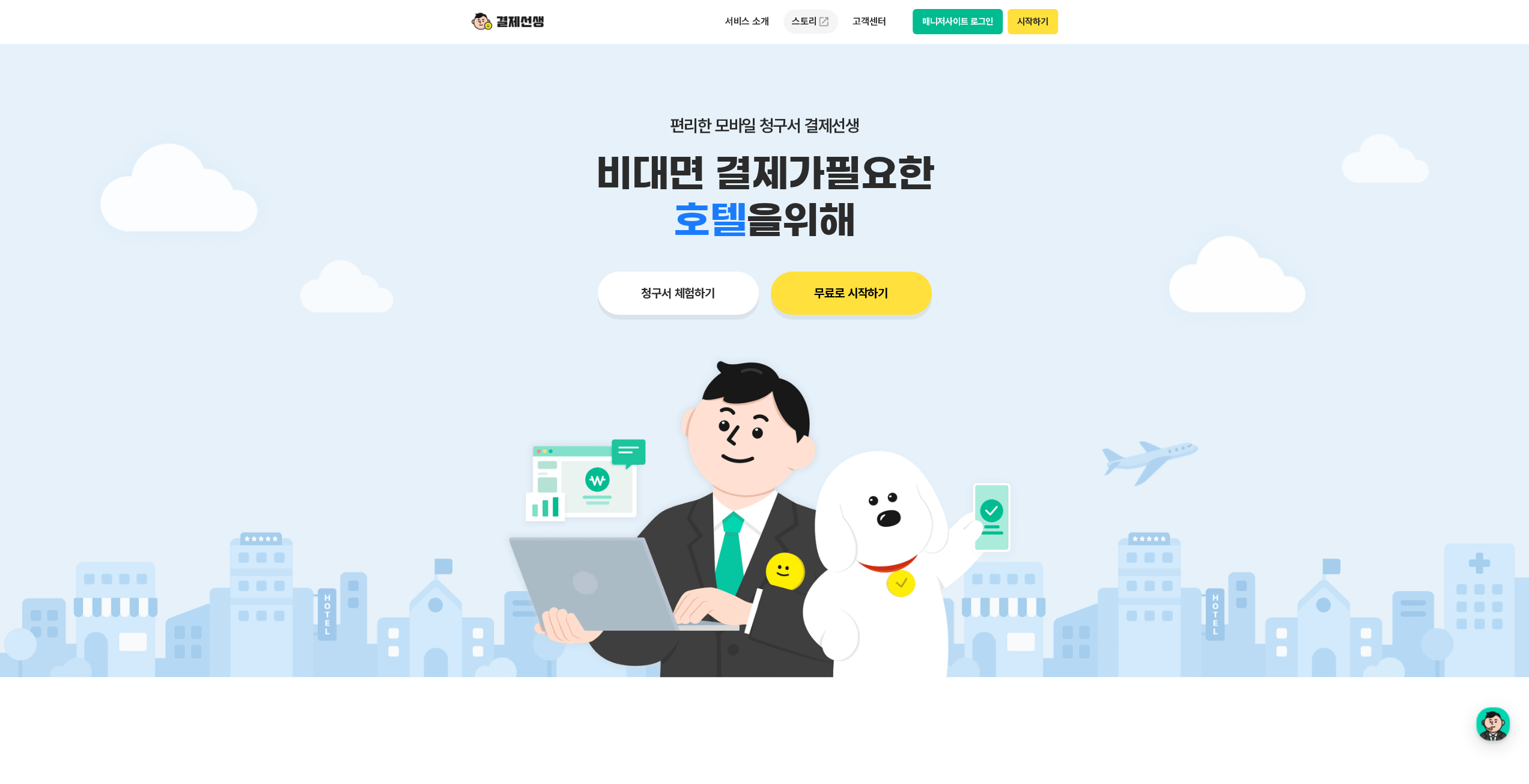
click at [810, 21] on link "스토리" at bounding box center [811, 21] width 56 height 24
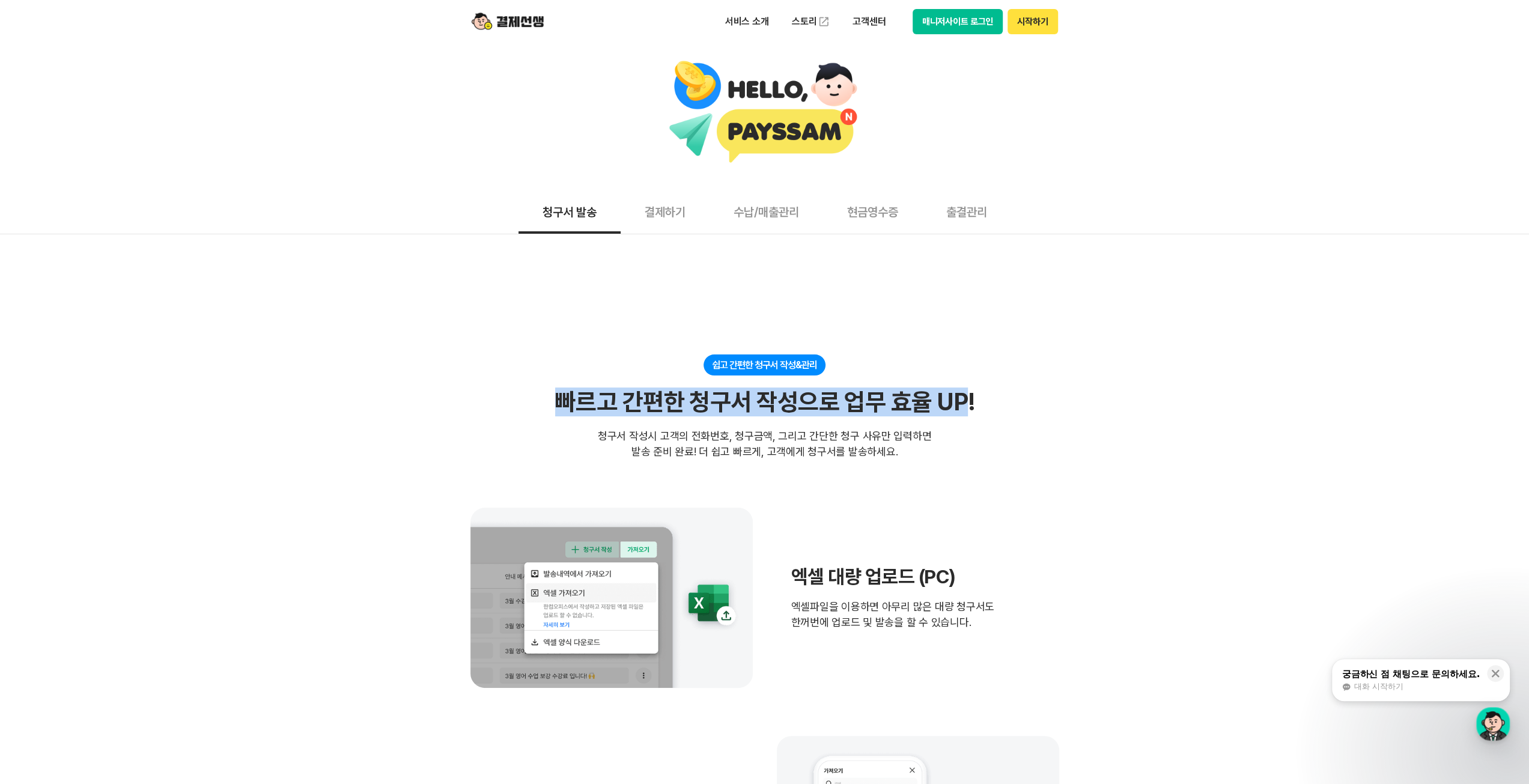
drag, startPoint x: 561, startPoint y: 402, endPoint x: 961, endPoint y: 402, distance: 400.0
click at [961, 402] on div "빠르고 간편한 청구서 작성으로 업무 효율 UP!" at bounding box center [764, 402] width 419 height 29
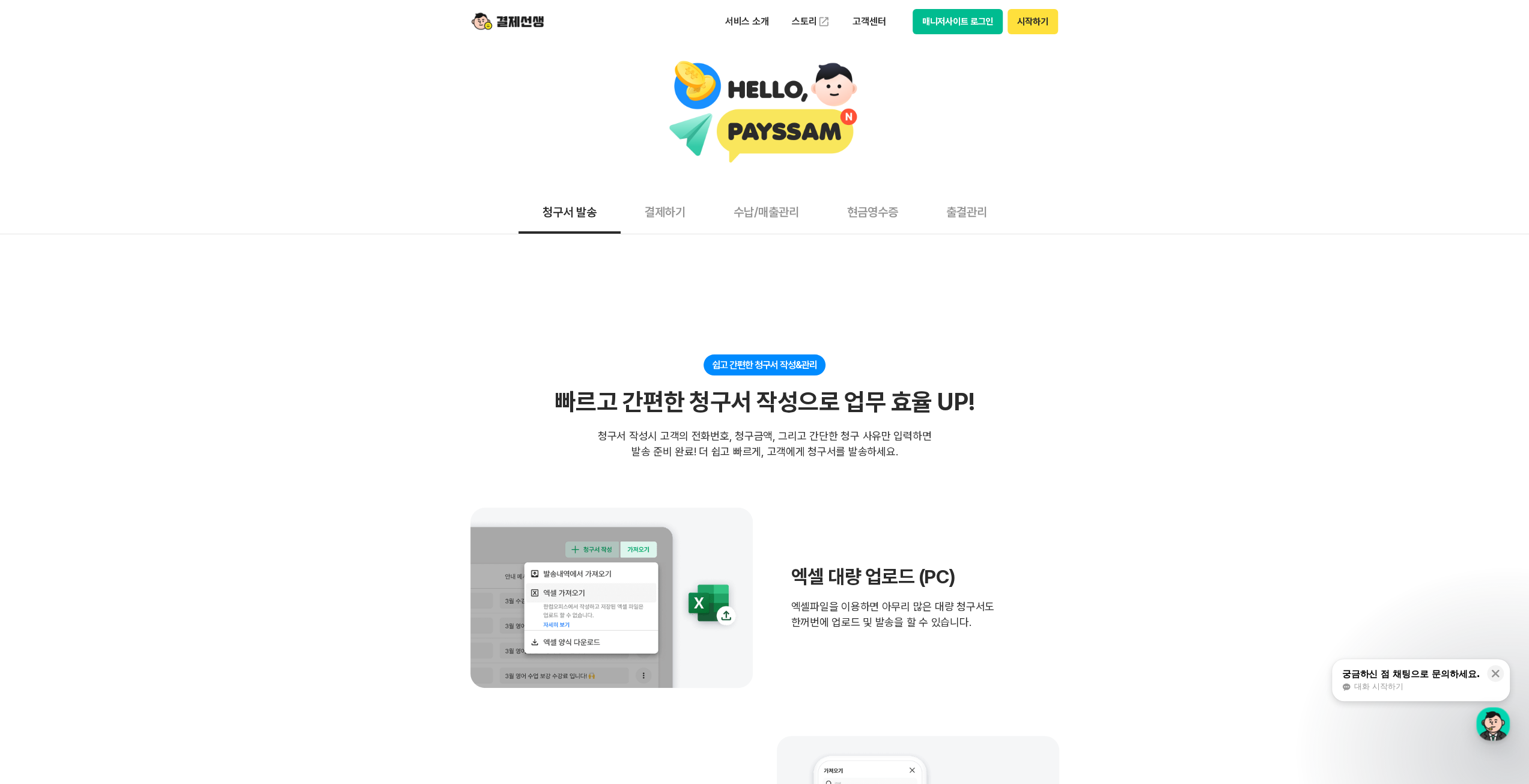
click at [881, 474] on section "쉽고 간편한 청구서 작성&관리 빠르고 간편한 청구서 작성으로 업무 효율 UP! 빠르고 간편한 청구서 작성으로 업무 효율 UP! 청구서 작성시 …" at bounding box center [765, 749] width 589 height 790
drag, startPoint x: 601, startPoint y: 436, endPoint x: 770, endPoint y: 439, distance: 169.0
click at [770, 439] on div "쉽고 간편한 청구서 작성&관리 빠르고 간편한 청구서 작성으로 업무 효율 UP! 빠르고 간편한 청구서 작성으로 업무 효율 UP! 청구서 작성시 …" at bounding box center [765, 407] width 589 height 105
click at [809, 459] on div "청구서 작성시 고객의 전화번호, 청구금액, 그리고 간단한 청구 사유만 입력하면 발송 준비 완료! 더 쉽고 빠르게, 고객에게 청구서를 발송하세요." at bounding box center [764, 444] width 334 height 31
drag, startPoint x: 729, startPoint y: 436, endPoint x: 925, endPoint y: 451, distance: 196.6
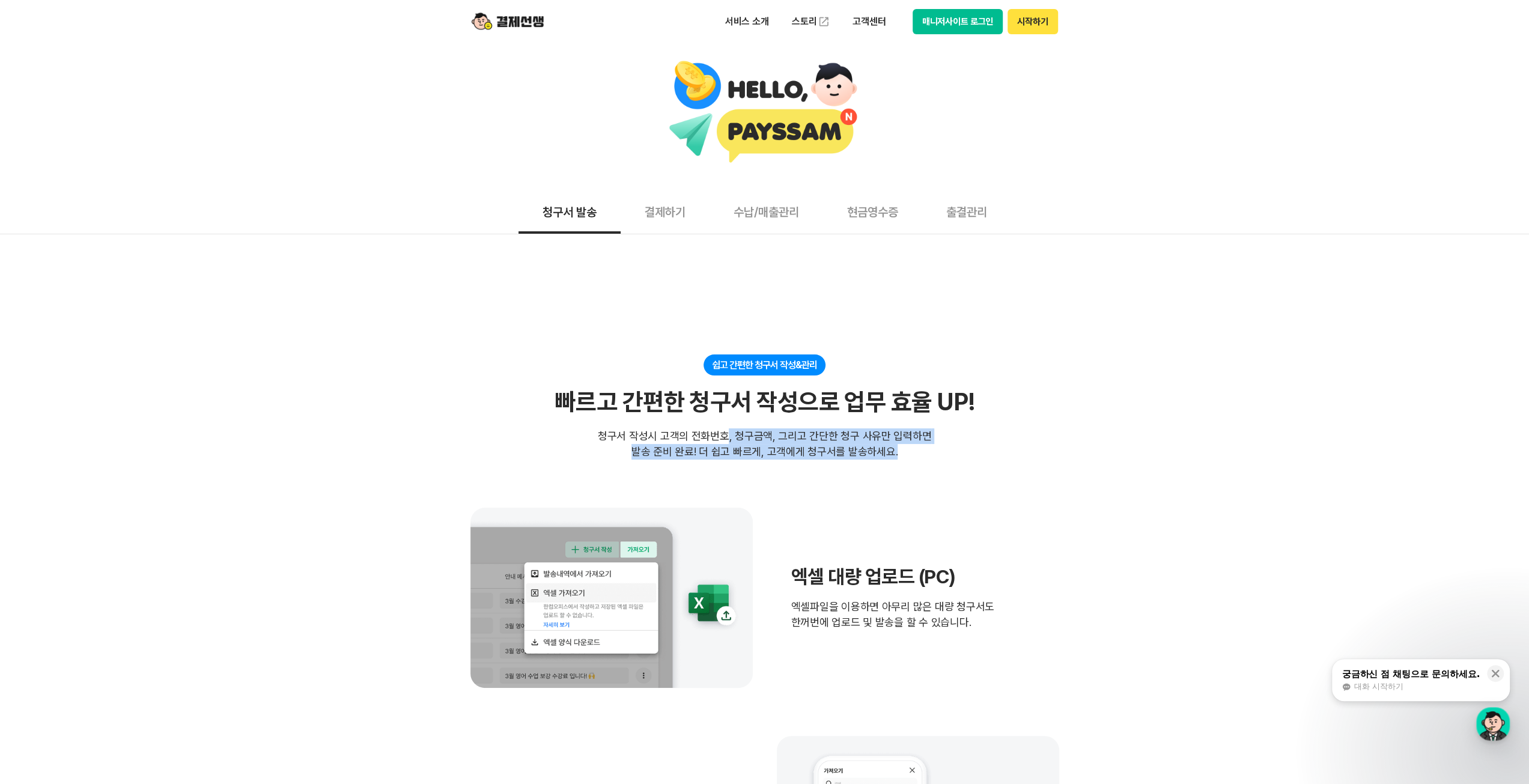
click at [925, 451] on div "청구서 작성시 고객의 전화번호, 청구금액, 그리고 간단한 청구 사유만 입력하면 발송 준비 완료! 더 쉽고 빠르게, 고객에게 청구서를 발송하세요." at bounding box center [764, 444] width 334 height 31
click at [865, 522] on div "엑셀 대량 업로드 (PC) 엑셀파일을 이용하면 아무리 많은 대량 청구서도 한꺼번에 업로드 및 발송을 할 수 있습니다." at bounding box center [765, 598] width 589 height 180
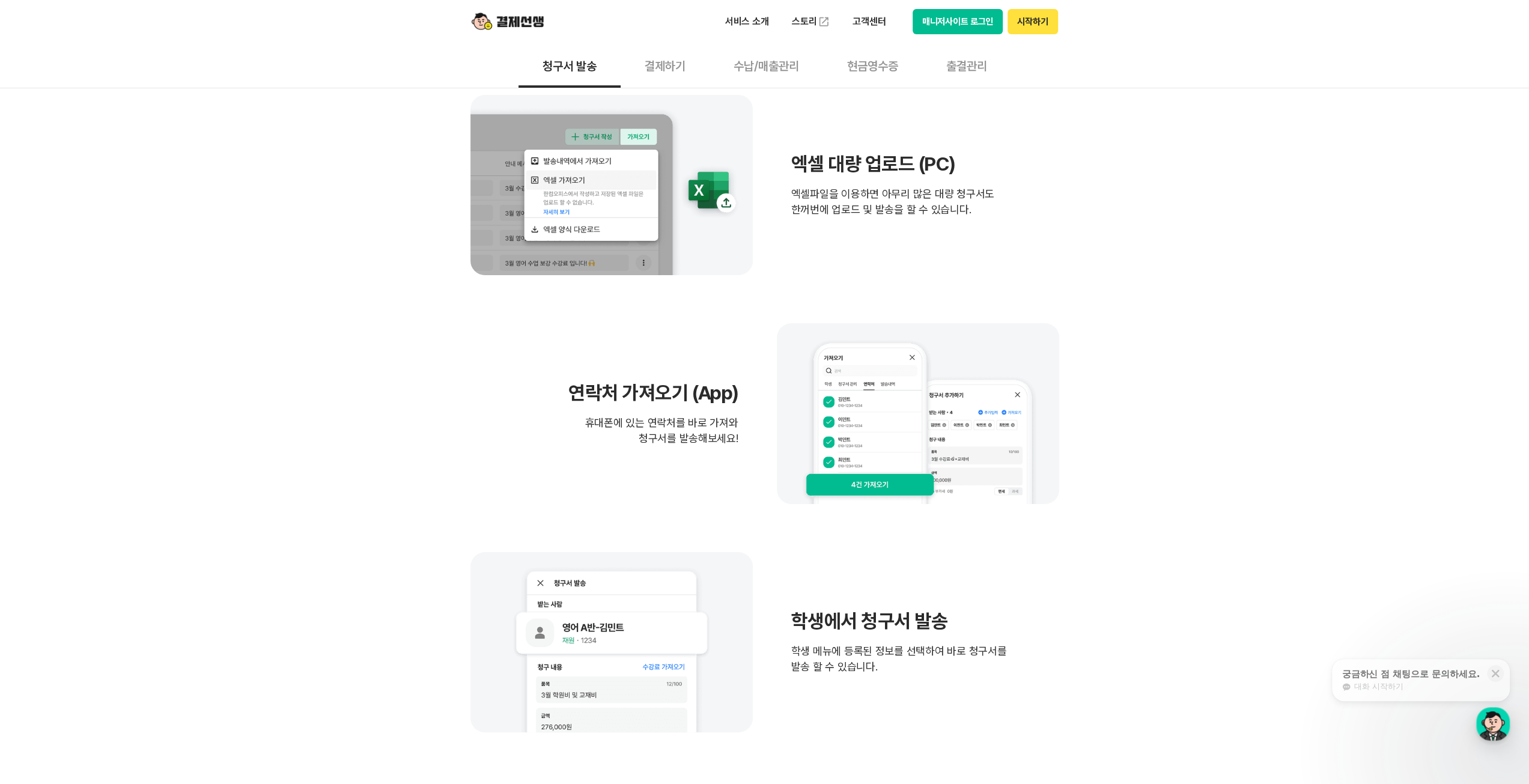
scroll to position [420, 0]
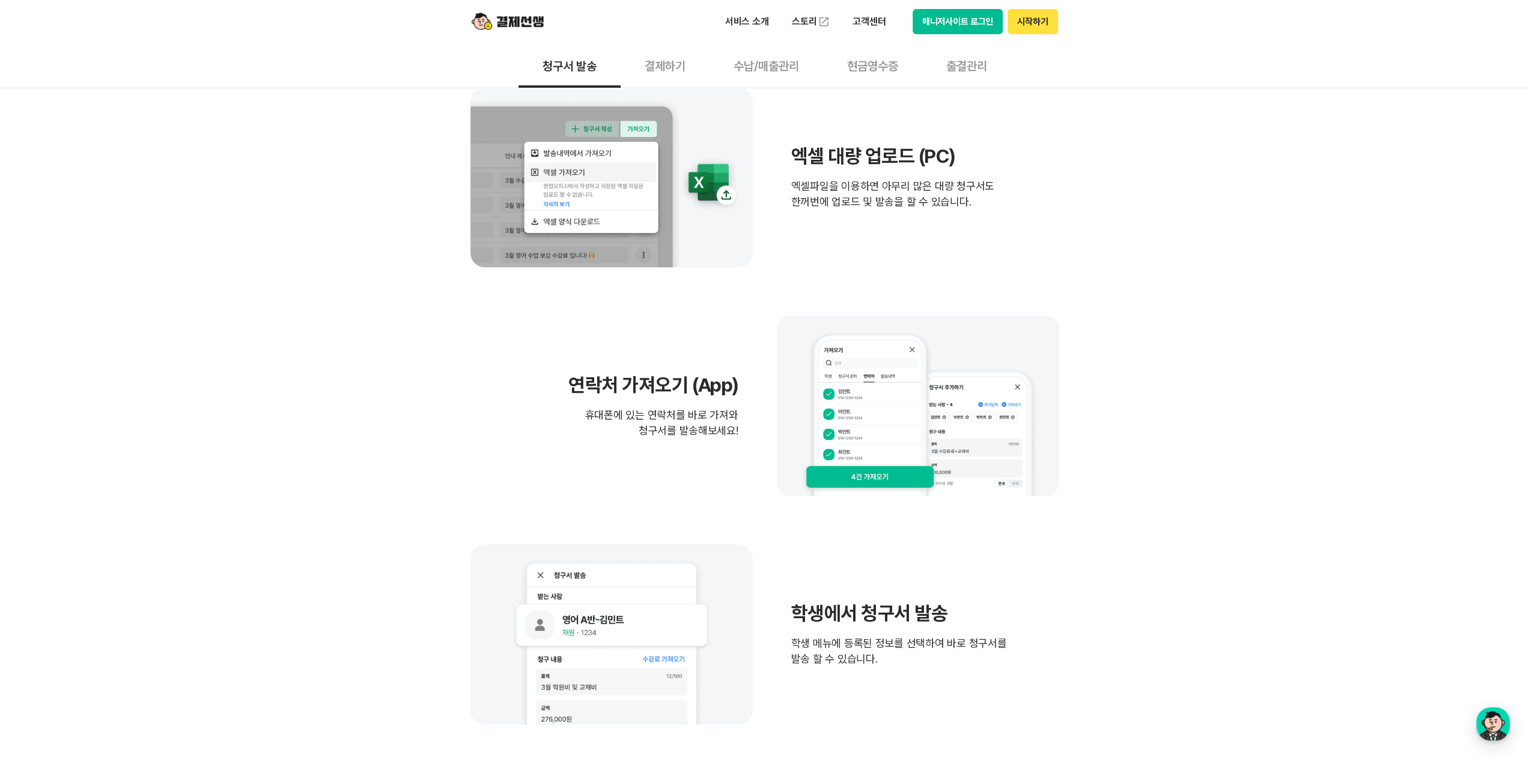
drag, startPoint x: 554, startPoint y: 371, endPoint x: 739, endPoint y: 447, distance: 200.0
click at [739, 447] on div "연락처 가져오기 (App) 휴대폰에 있는 연락처를 바로 가져와 청구서를 발송해보세요!" at bounding box center [765, 405] width 589 height 180
drag, startPoint x: 711, startPoint y: 481, endPoint x: 730, endPoint y: 495, distance: 23.6
click at [711, 482] on div "연락처 가져오기 (App) 휴대폰에 있는 연락처를 바로 가져와 청구서를 발송해보세요!" at bounding box center [765, 405] width 589 height 180
click at [887, 168] on div "엑셀 대량 업로드 (PC) 엑셀파일을 이용하면 아무리 많은 대량 청구서도 한꺼번에 업로드 및 발송을 할 수 있습니다." at bounding box center [893, 178] width 203 height 65
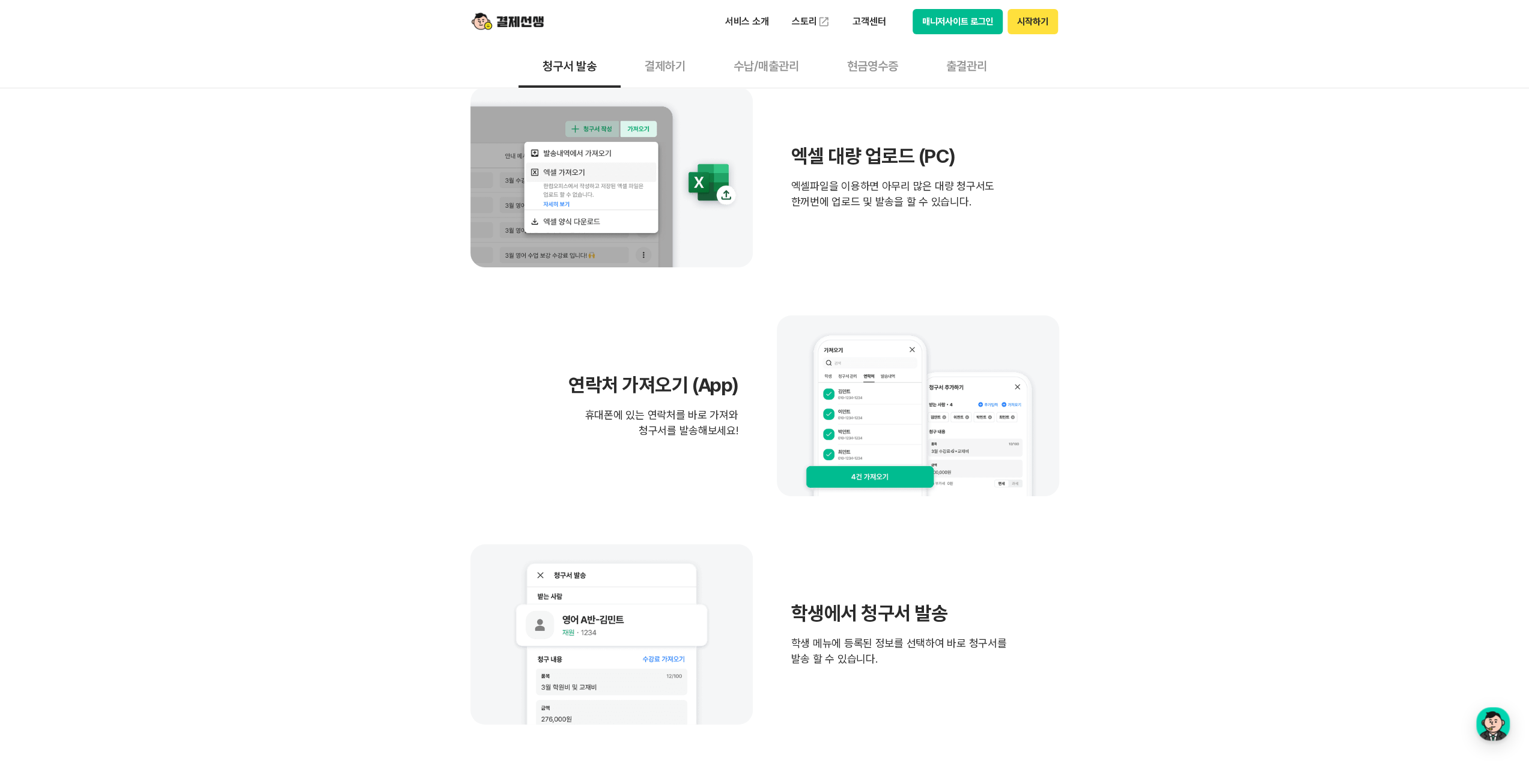
click at [863, 175] on div "엑셀 대량 업로드 (PC) 엑셀파일을 이용하면 아무리 많은 대량 청구서도 한꺼번에 업로드 및 발송을 할 수 있습니다." at bounding box center [893, 178] width 203 height 65
click at [719, 197] on img at bounding box center [612, 178] width 283 height 180
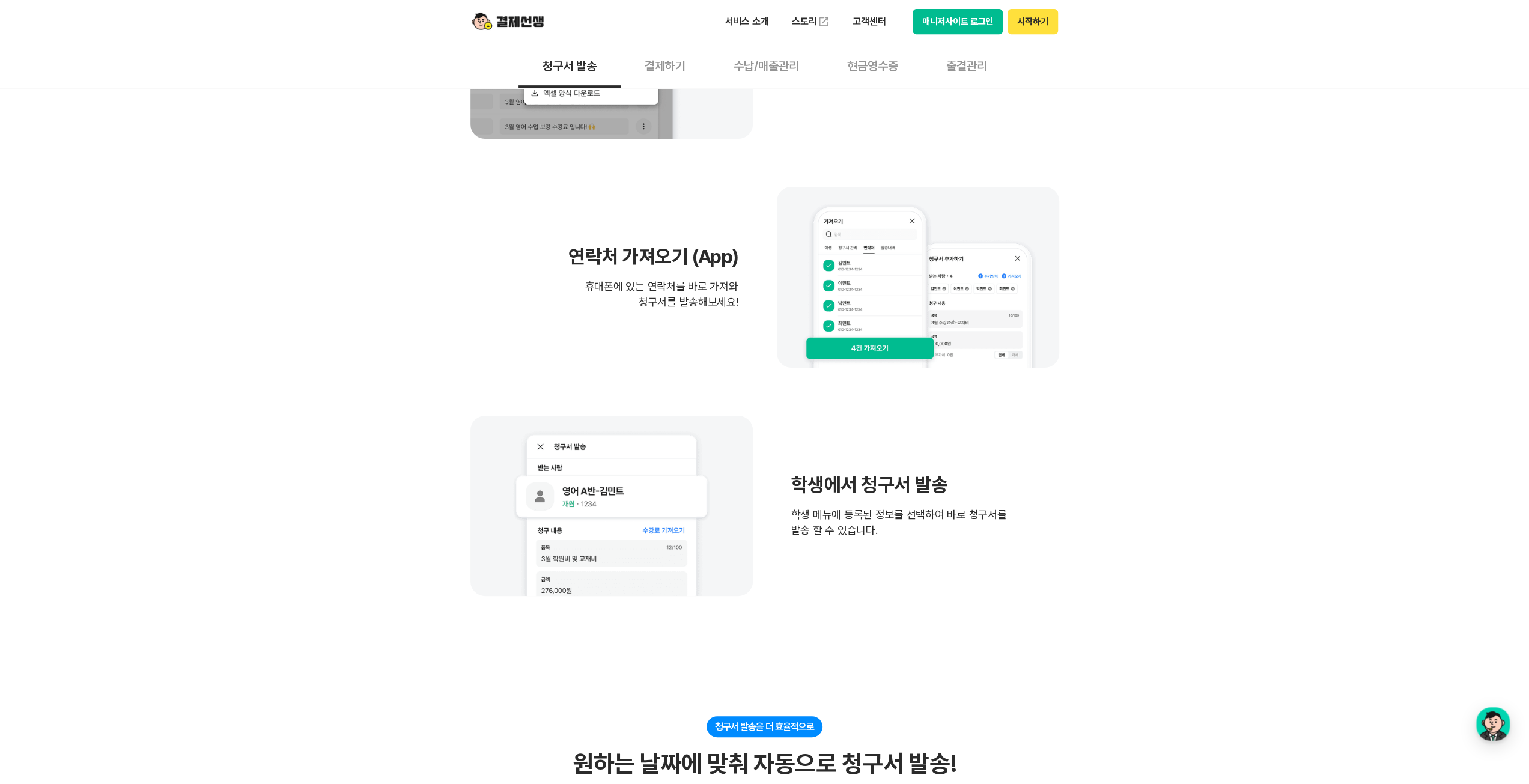
scroll to position [660, 0]
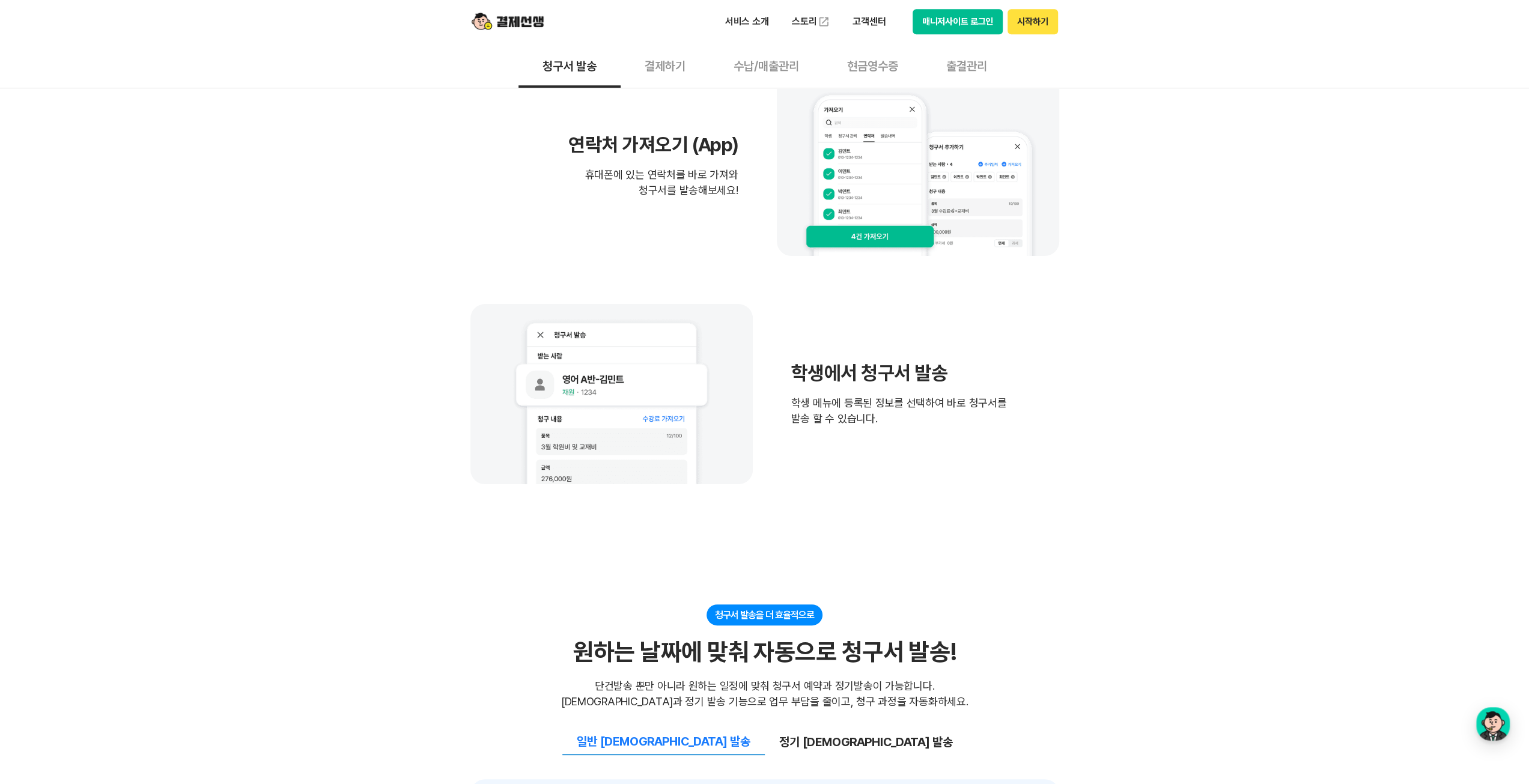
drag, startPoint x: 815, startPoint y: 362, endPoint x: 986, endPoint y: 436, distance: 186.3
click at [986, 436] on div "학생에서 청구서 발송 학생 메뉴에 등록된 정보를 선택하여 바로 청구서를 발송 할 수 있습니다." at bounding box center [765, 394] width 589 height 180
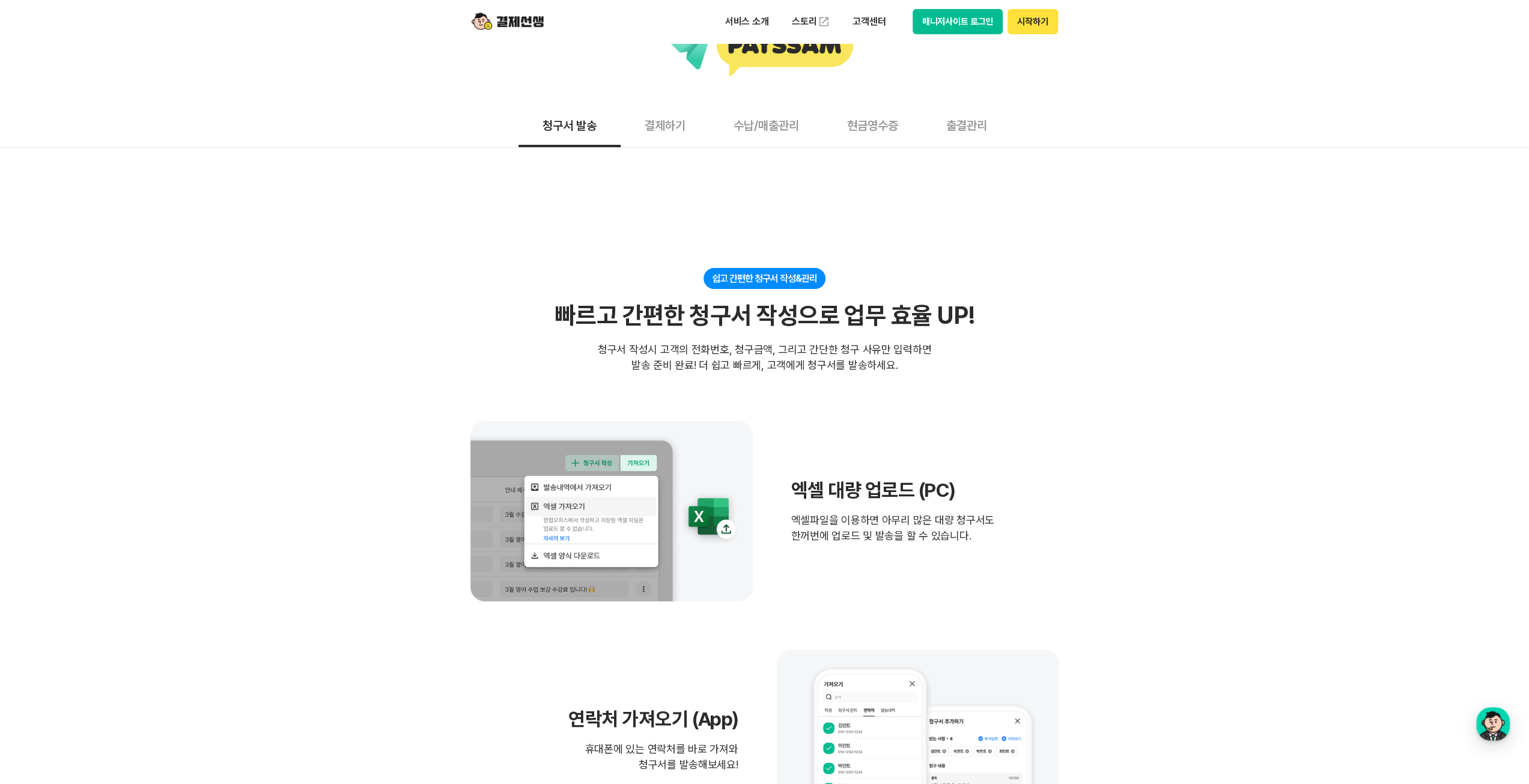
scroll to position [0, 0]
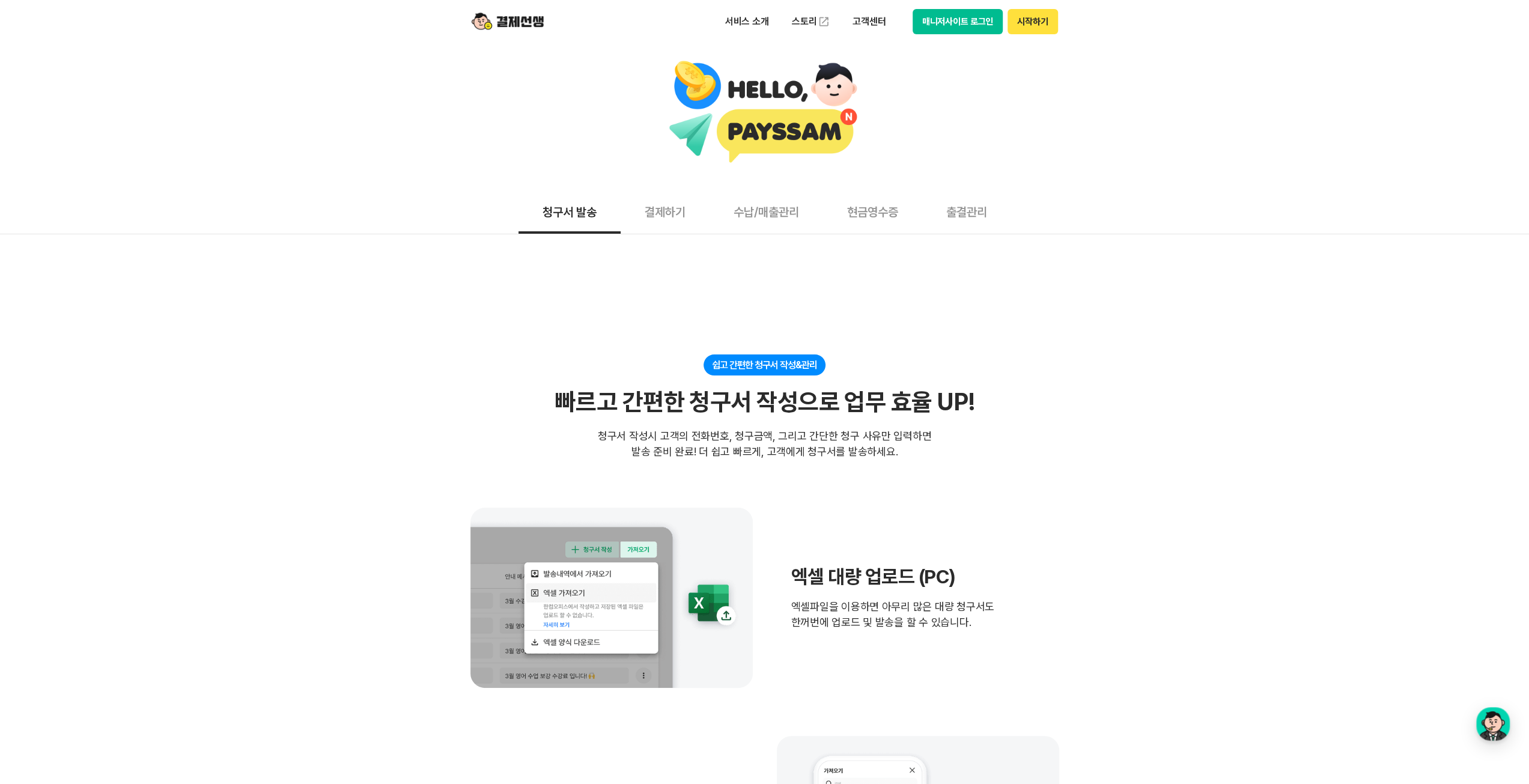
click at [750, 220] on button "수납/매출관리" at bounding box center [766, 212] width 113 height 44
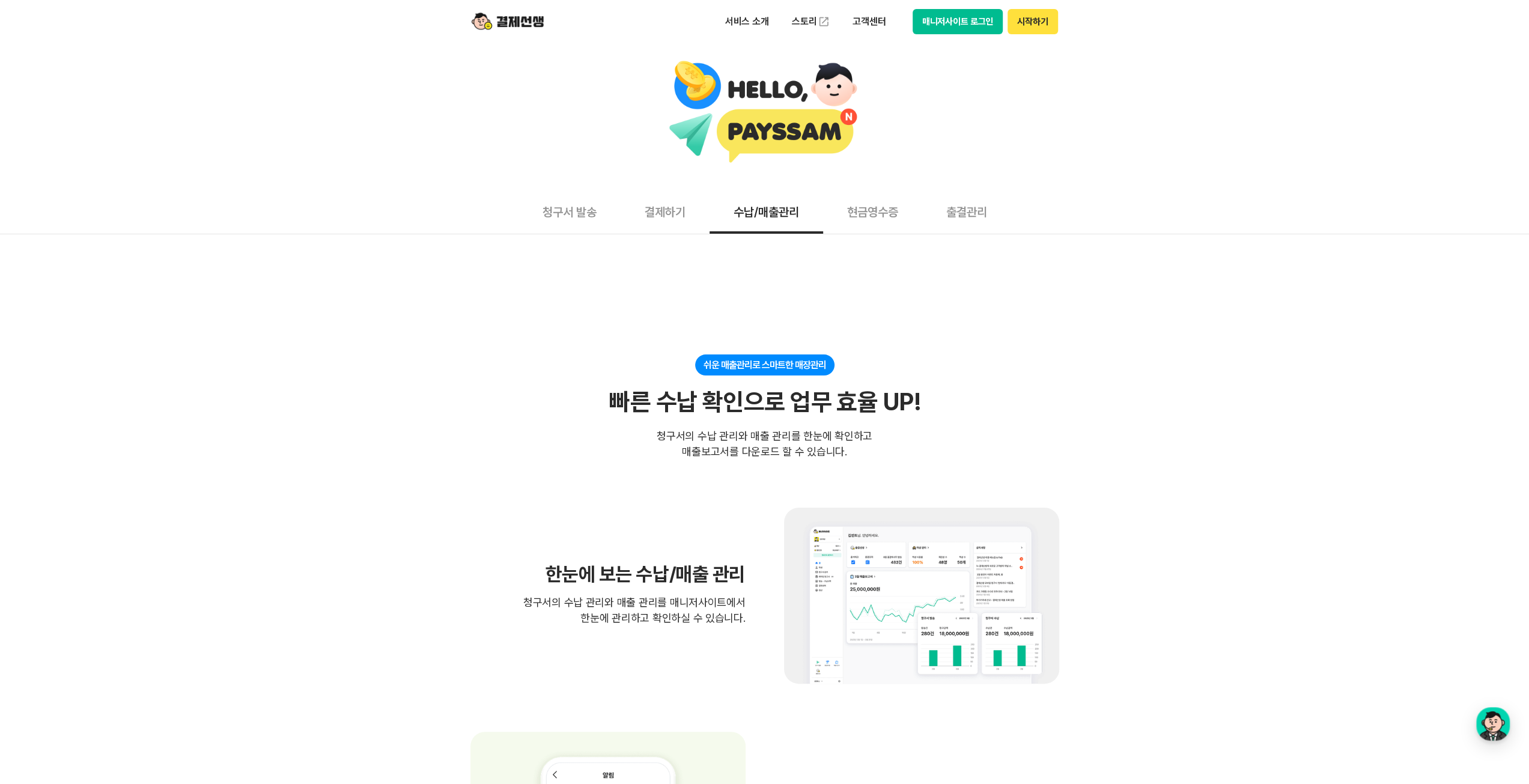
click at [1000, 220] on button "출결관리" at bounding box center [967, 212] width 89 height 44
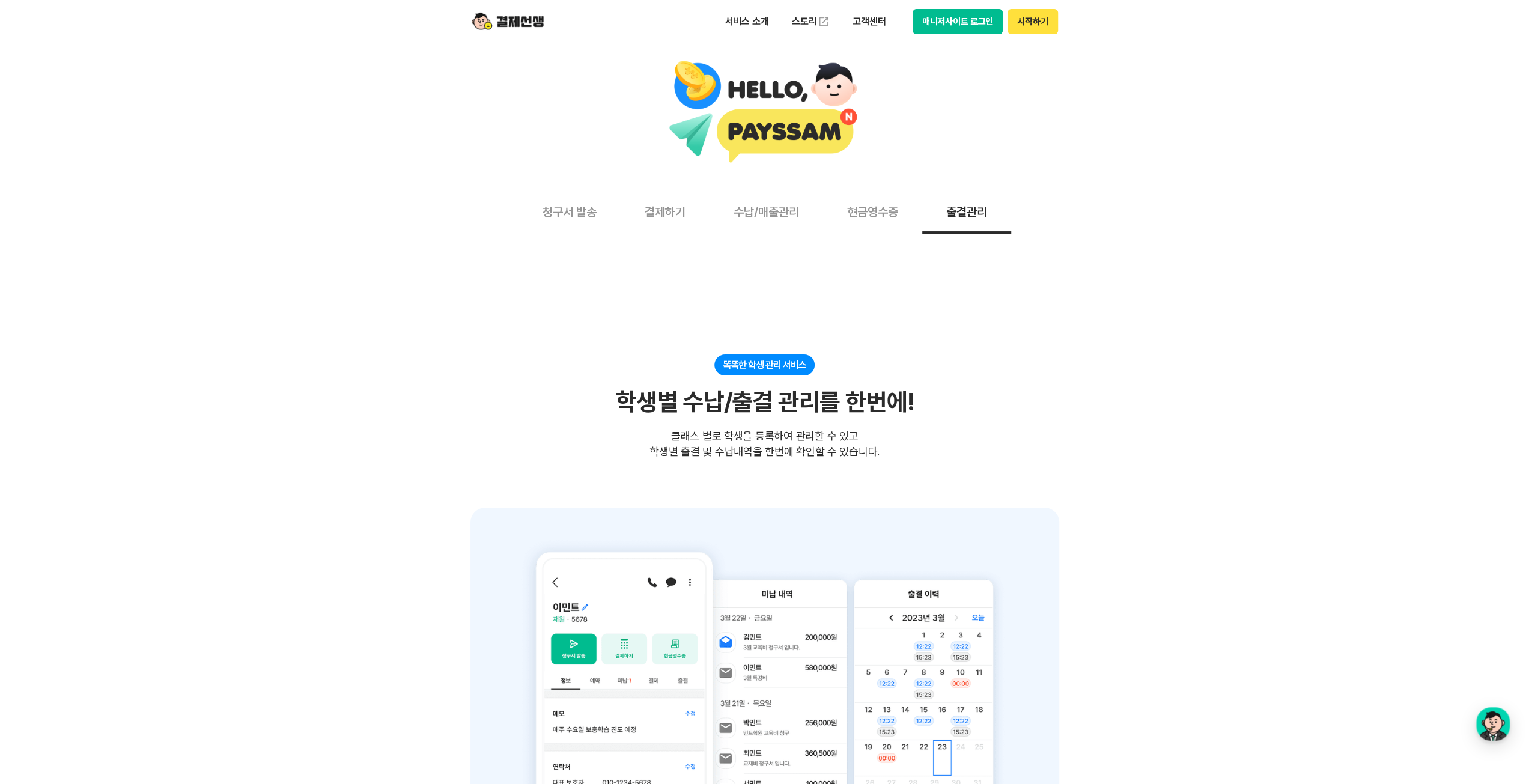
click at [665, 199] on button "결제하기" at bounding box center [665, 212] width 89 height 44
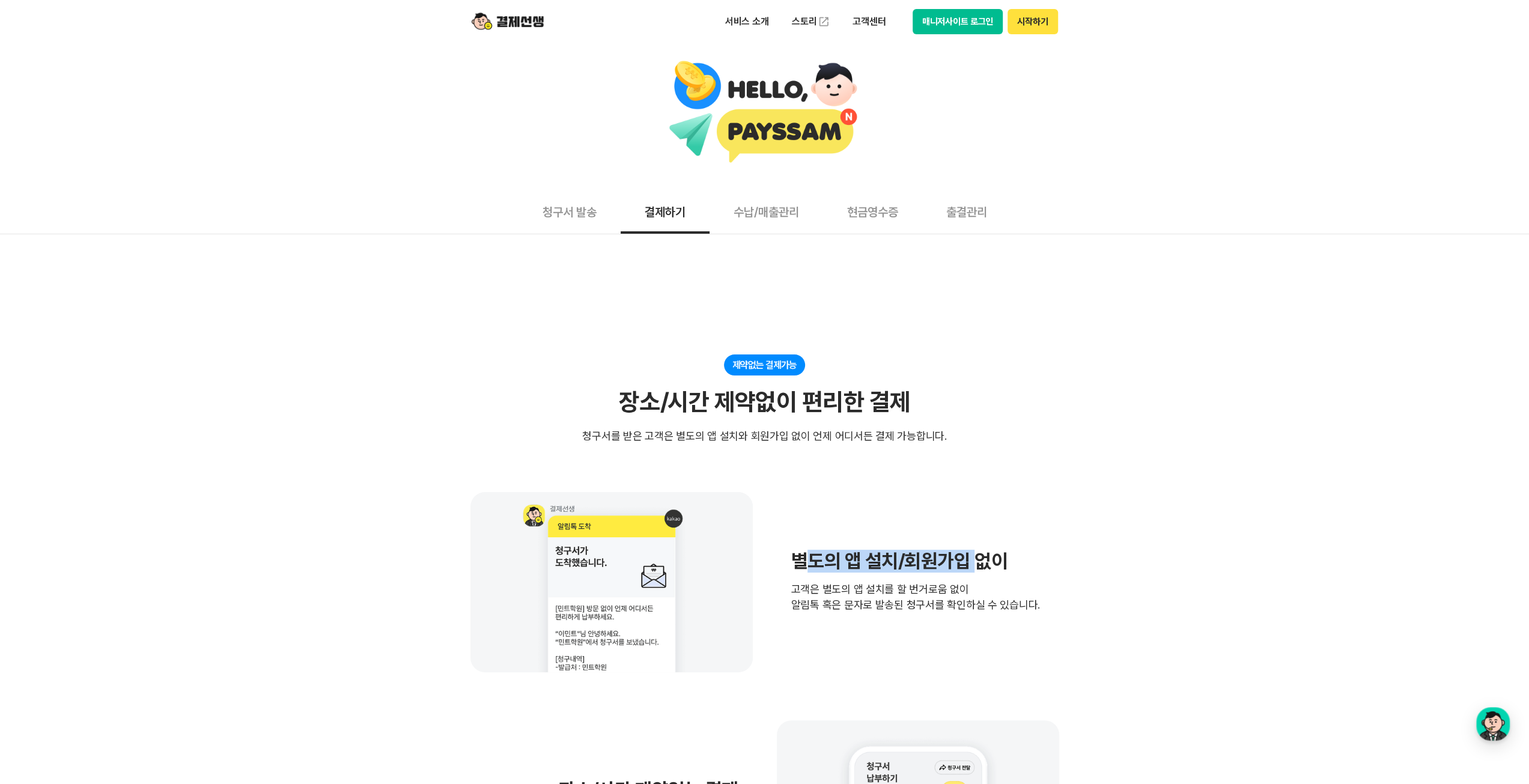
drag, startPoint x: 803, startPoint y: 555, endPoint x: 979, endPoint y: 557, distance: 176.0
click at [979, 557] on h3 "별도의 앱 설치/회원가입 없이" at bounding box center [915, 561] width 249 height 19
click at [992, 582] on p "고객은 별도의 앱 설치를 할 번거로움 없이 알림톡 혹은 문자로 발송된 청구서를 확인하실 수 있습니다." at bounding box center [915, 597] width 249 height 31
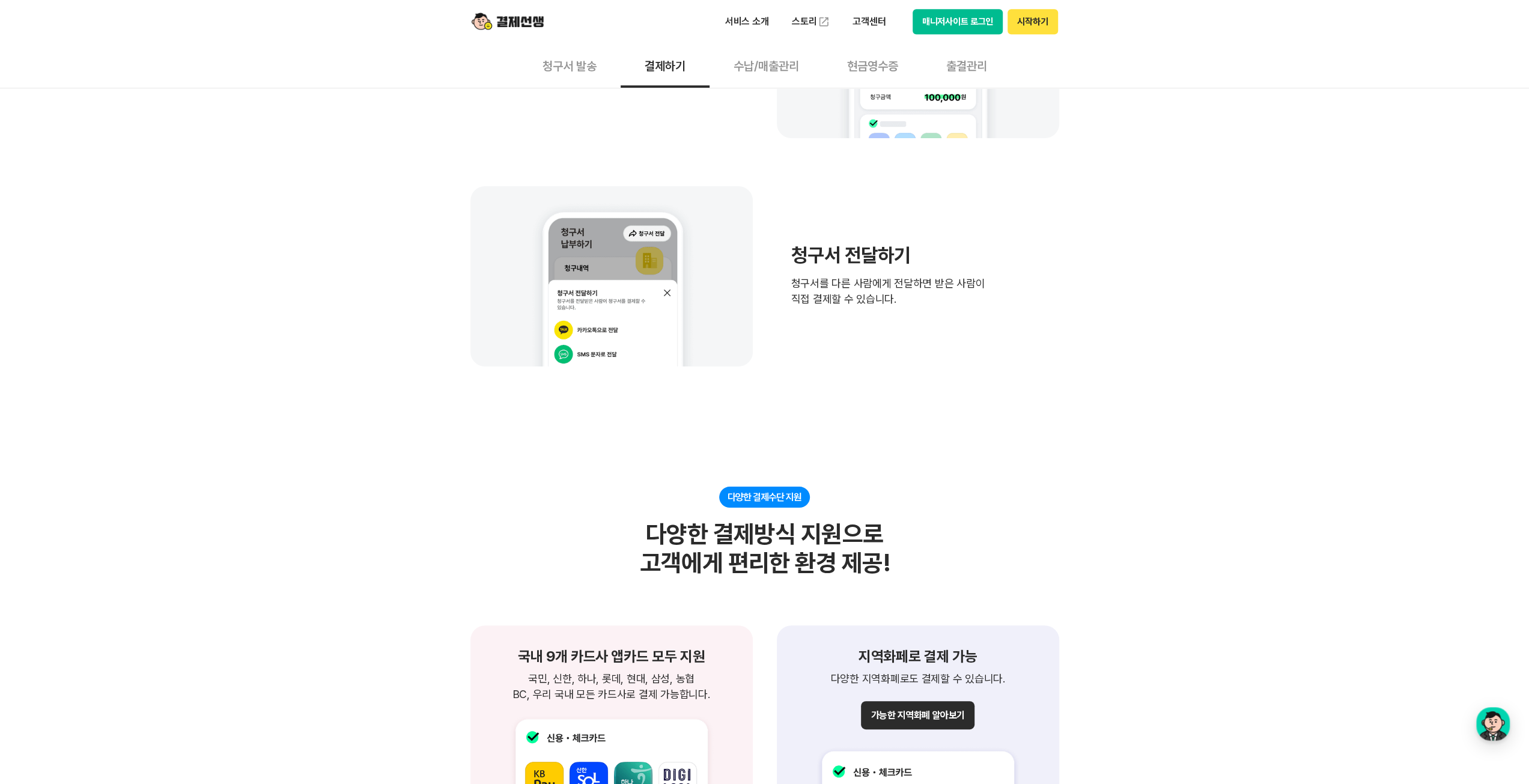
scroll to position [841, 0]
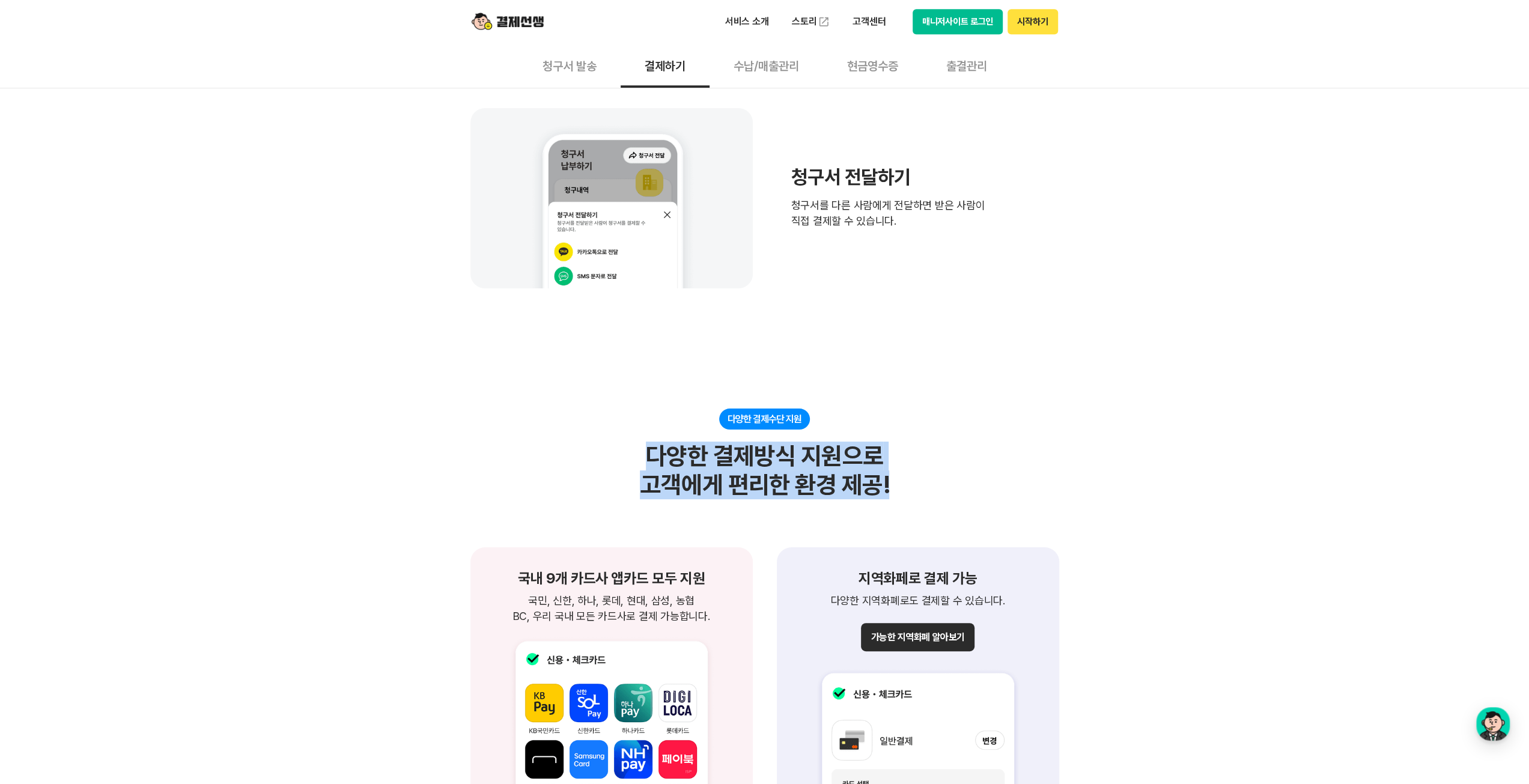
drag, startPoint x: 639, startPoint y: 445, endPoint x: 894, endPoint y: 495, distance: 259.9
click at [894, 495] on div "다양한 결제수단 지원 다양한 결제방식 지원으로 고객에게 편리한 환경 제공!" at bounding box center [765, 453] width 589 height 91
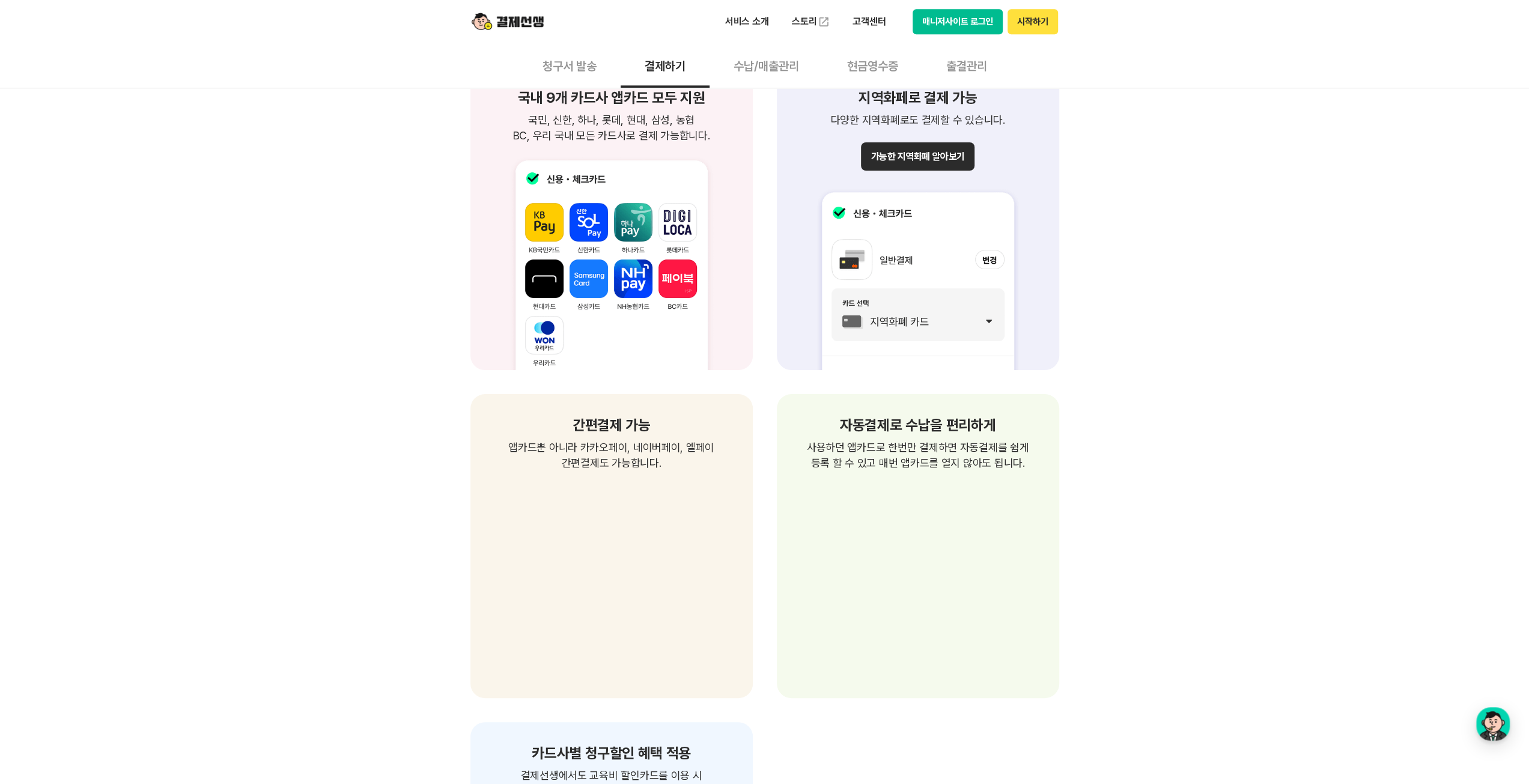
scroll to position [1742, 0]
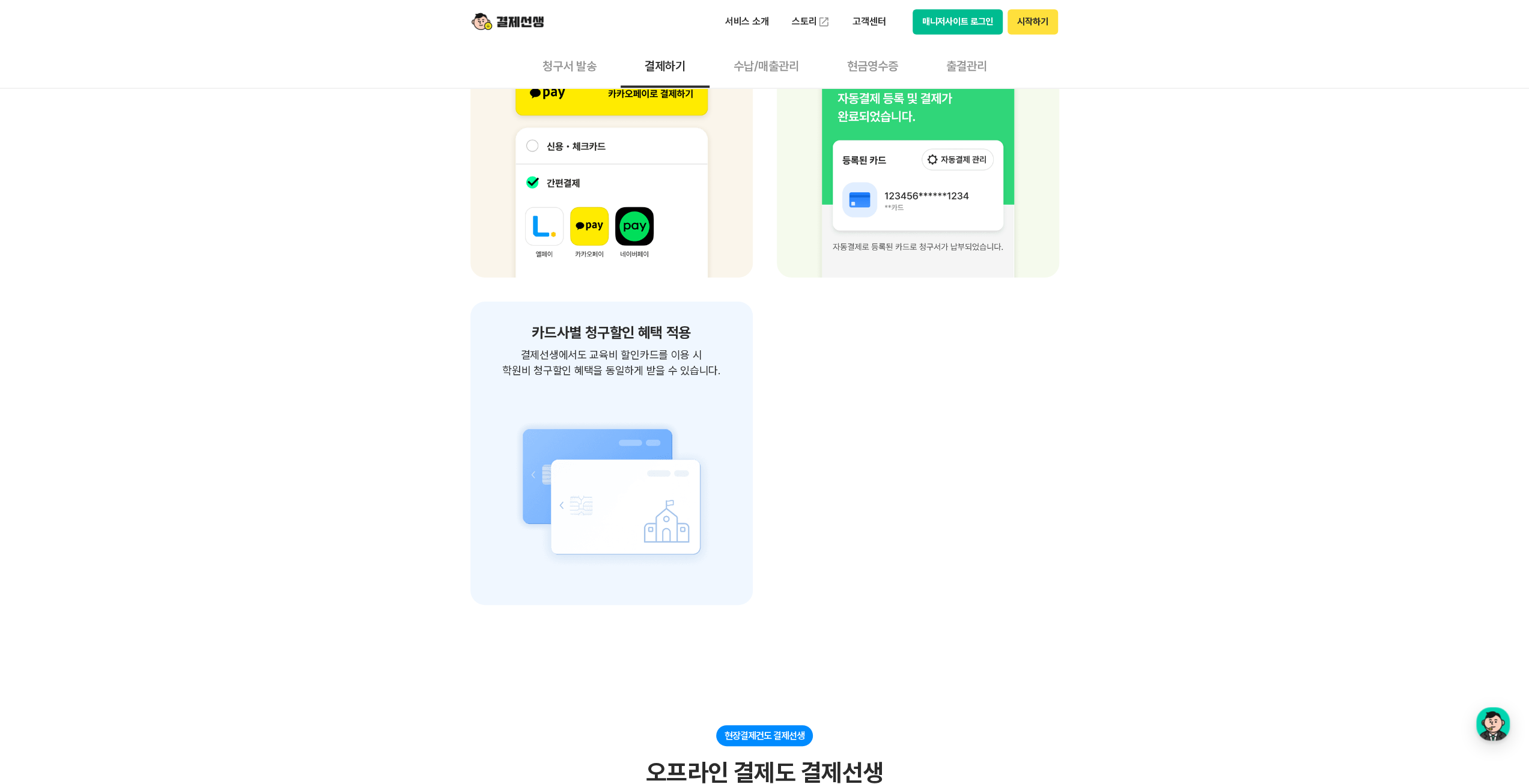
click at [589, 384] on img at bounding box center [611, 492] width 254 height 226
click at [593, 459] on img at bounding box center [611, 492] width 254 height 226
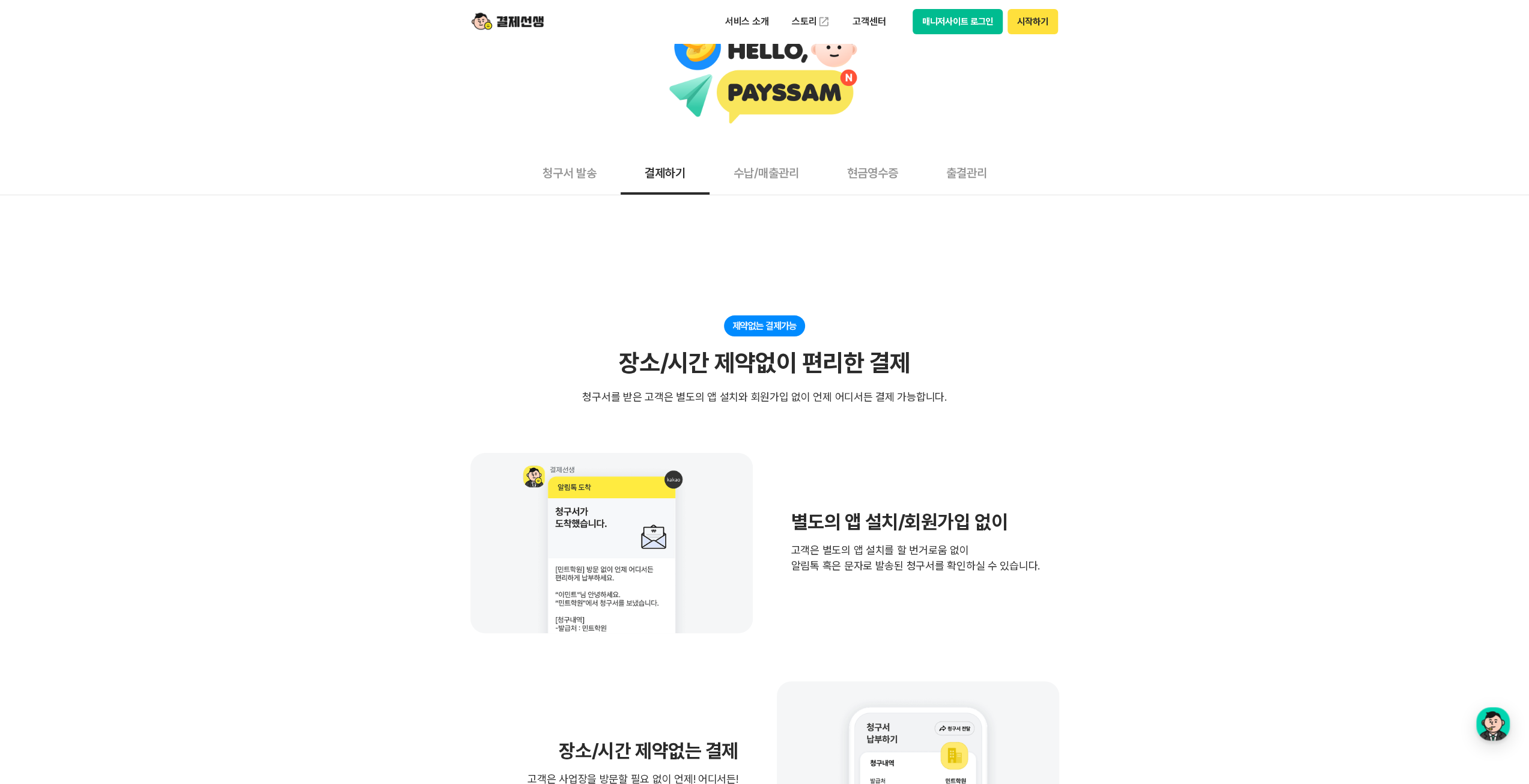
scroll to position [0, 0]
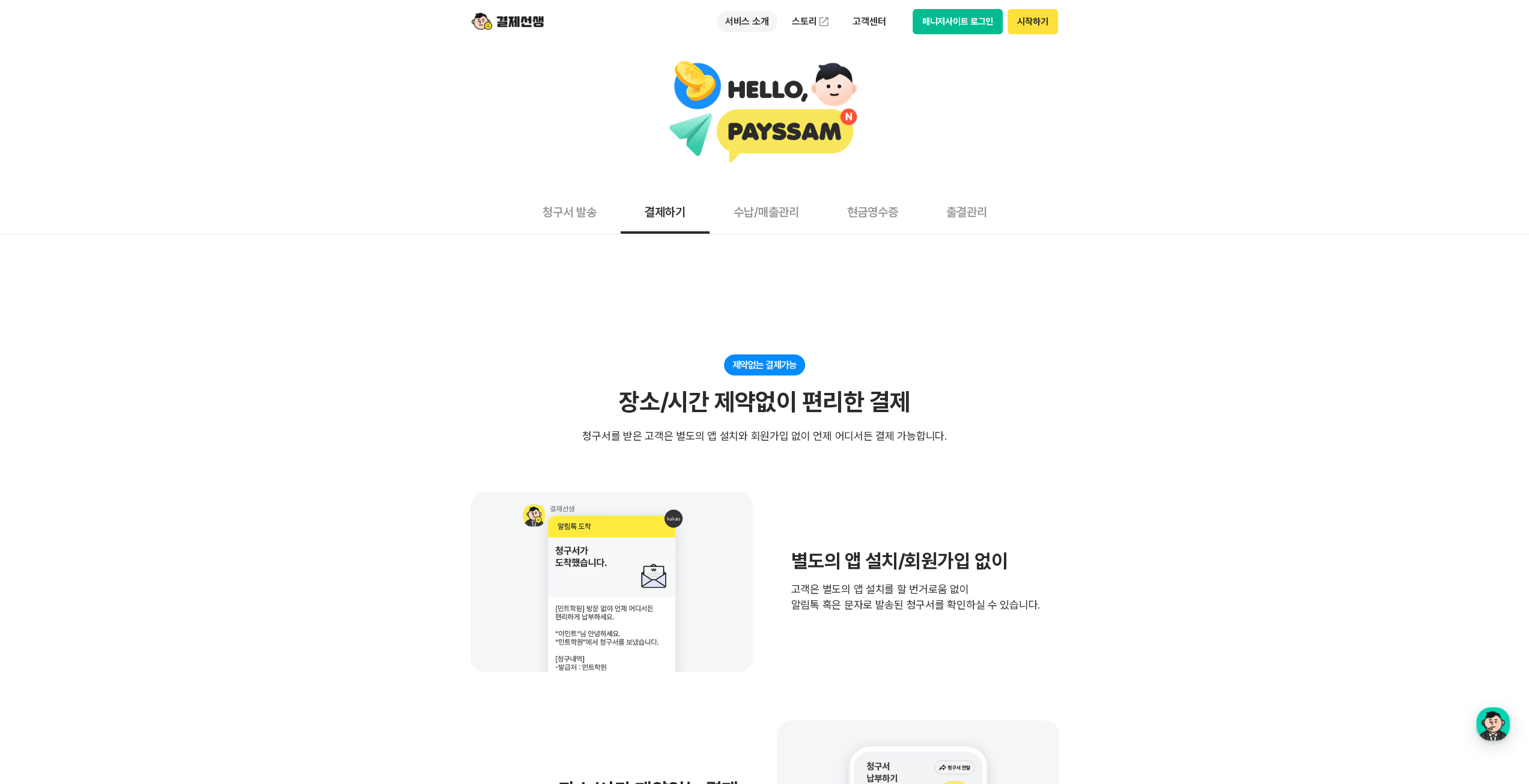
click at [745, 21] on p "서비스 소개" at bounding box center [747, 21] width 61 height 21
click at [554, 212] on button "청구서 발송" at bounding box center [570, 212] width 102 height 44
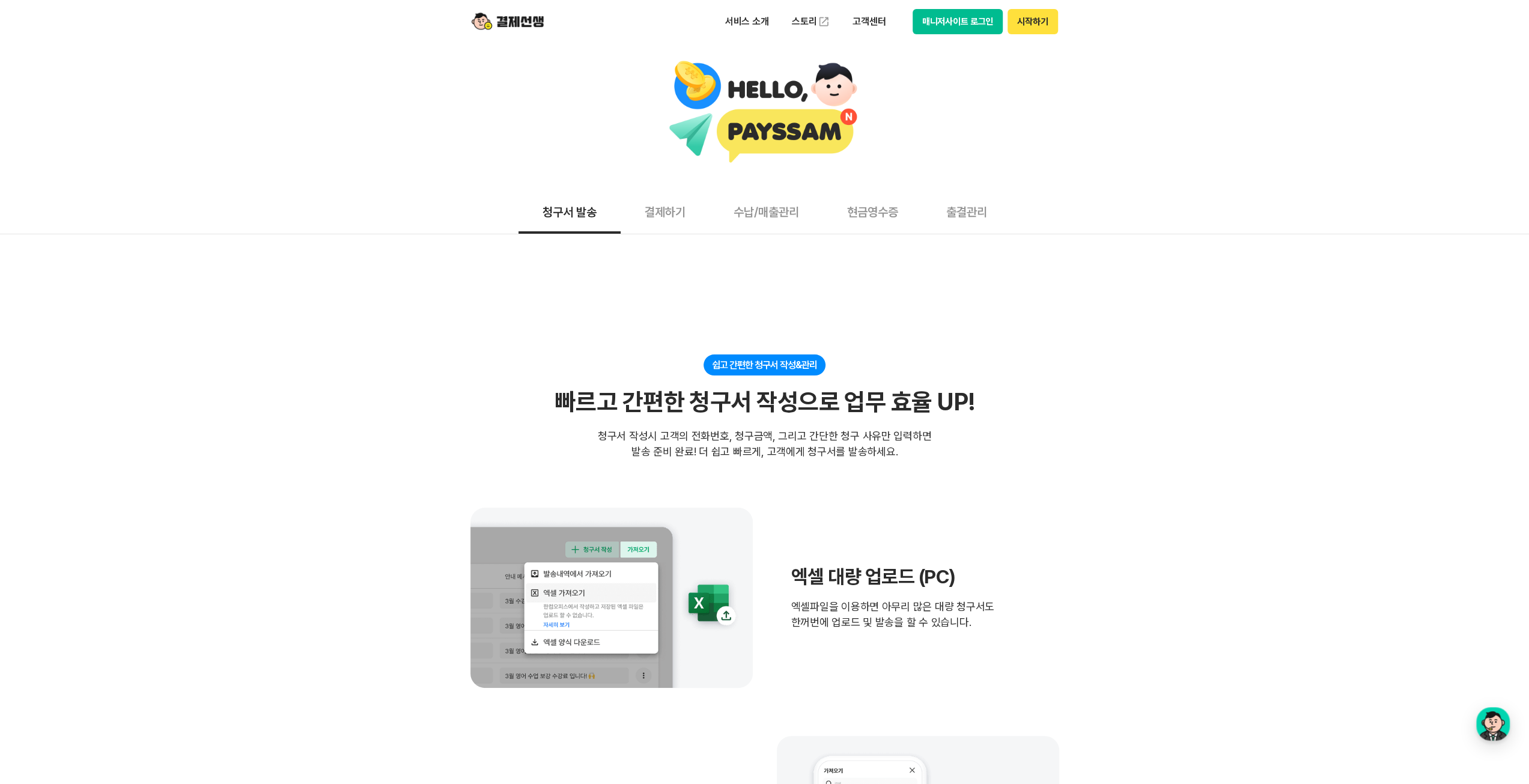
click at [790, 223] on button "수납/매출관리" at bounding box center [766, 212] width 113 height 44
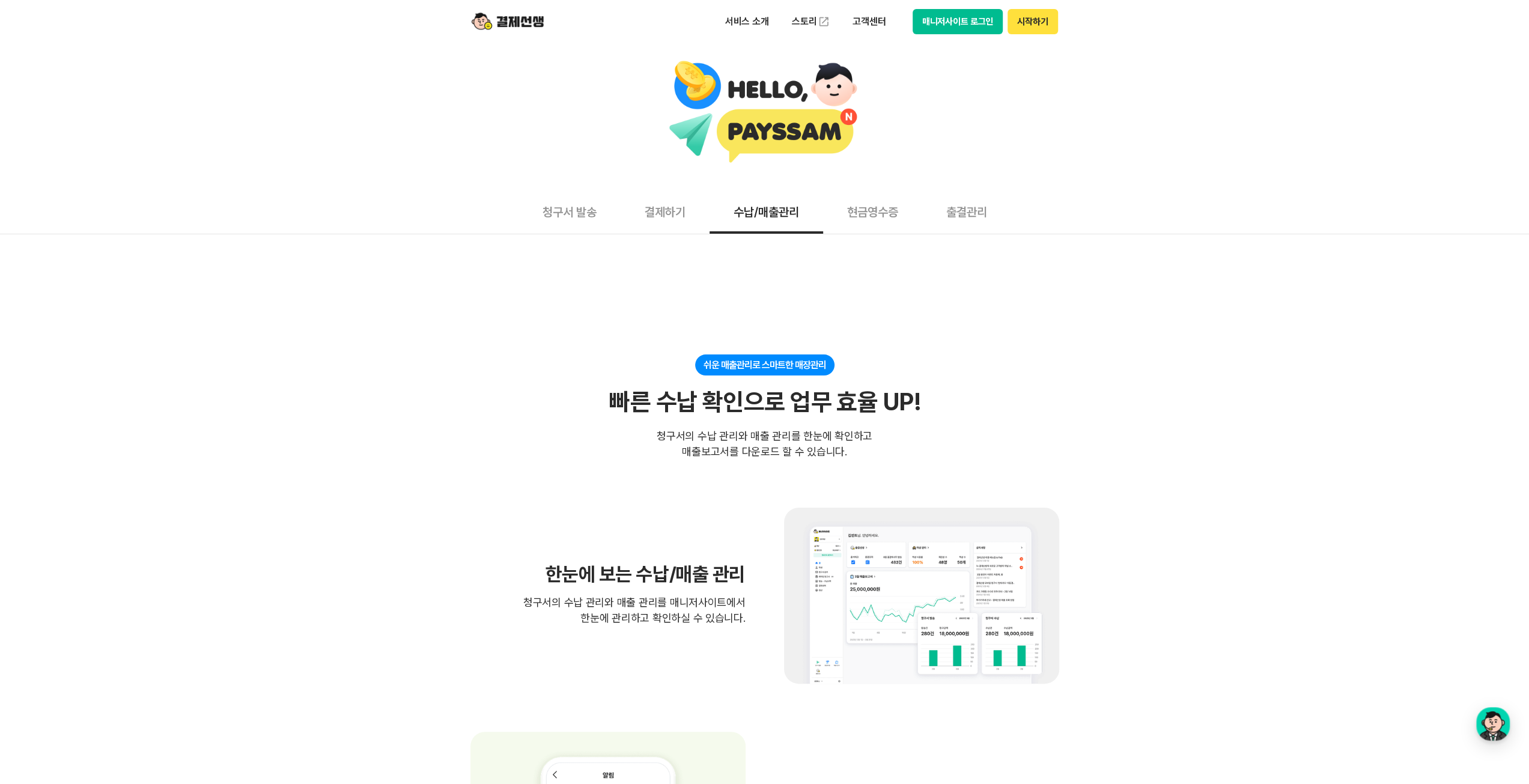
click at [865, 209] on button "현금영수증" at bounding box center [873, 212] width 99 height 44
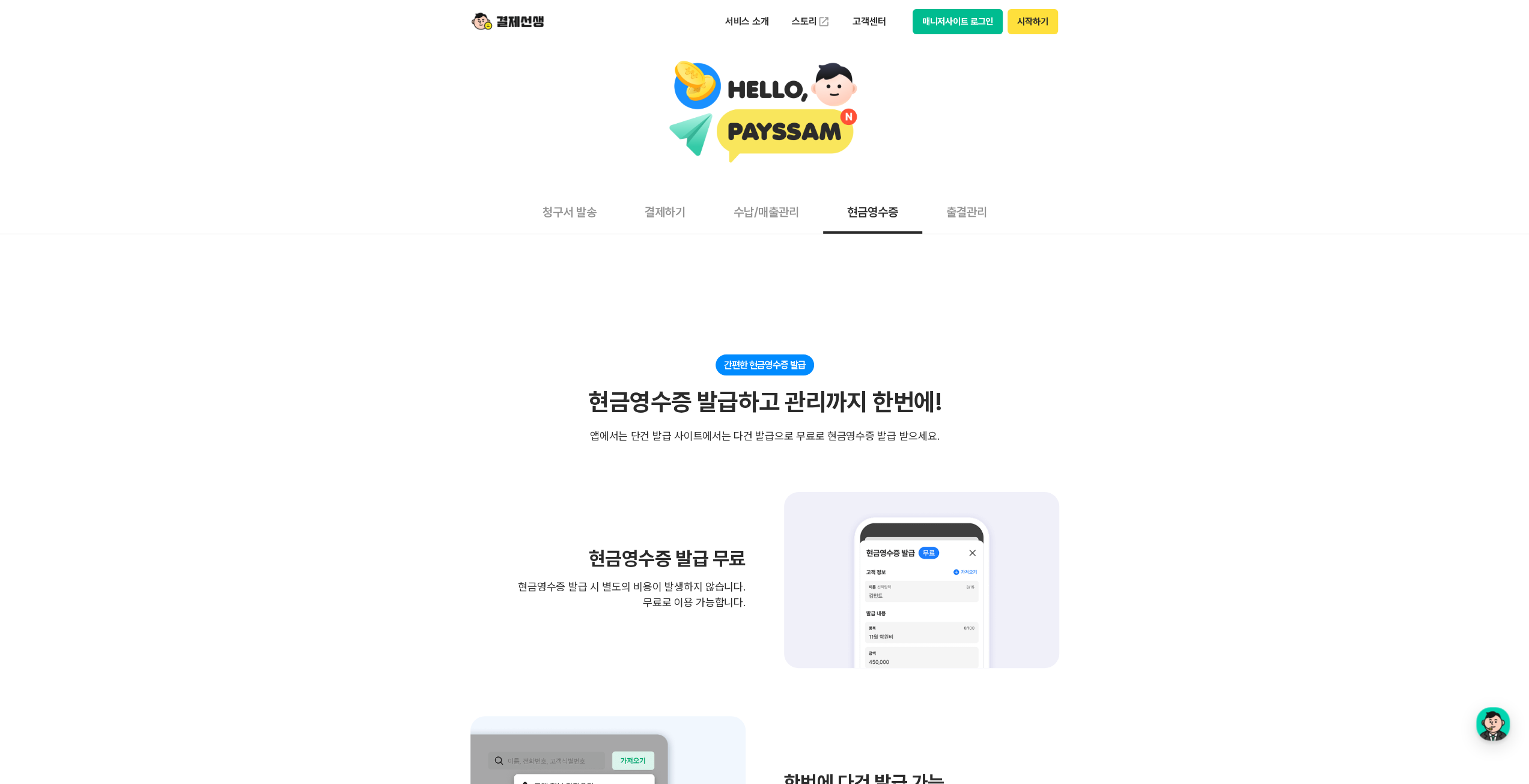
click at [979, 201] on button "출결관리" at bounding box center [967, 212] width 89 height 44
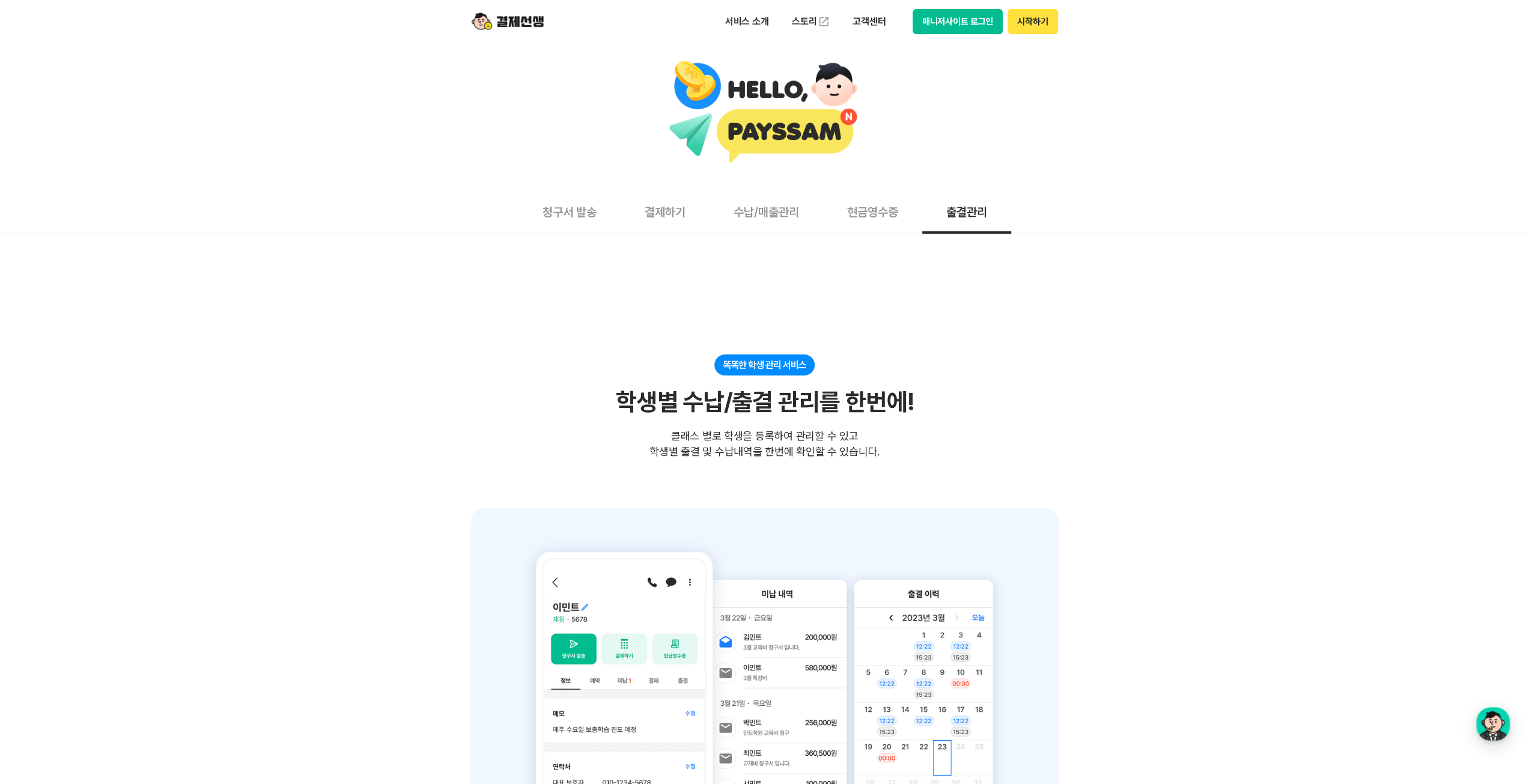
click at [944, 26] on button "매니저사이트 로그인" at bounding box center [958, 21] width 91 height 25
